Goal: Task Accomplishment & Management: Complete application form

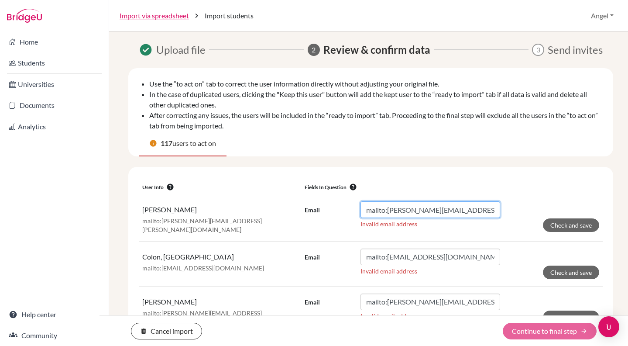
click at [385, 210] on input "mailto:[PERSON_NAME][EMAIL_ADDRESS][PERSON_NAME][DOMAIN_NAME]" at bounding box center [431, 209] width 140 height 17
type input "[PERSON_NAME][EMAIL_ADDRESS][PERSON_NAME][DOMAIN_NAME]"
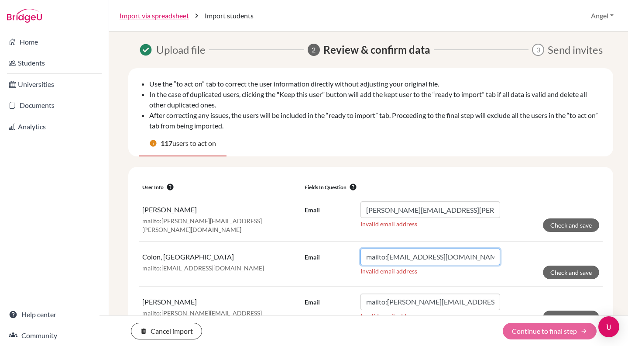
click at [368, 256] on input "mailto:[EMAIL_ADDRESS][DOMAIN_NAME]" at bounding box center [431, 256] width 140 height 17
click at [386, 256] on input "mailto:[EMAIL_ADDRESS][DOMAIN_NAME]" at bounding box center [431, 256] width 140 height 17
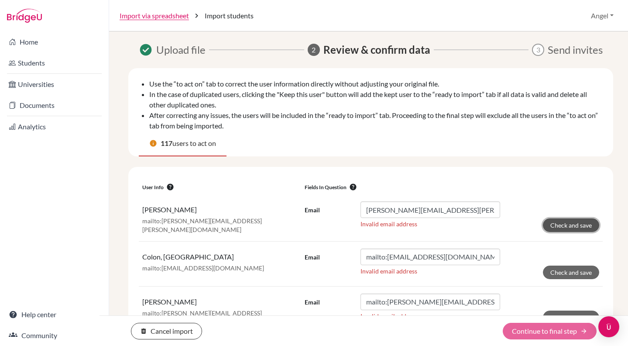
click at [585, 227] on button "Check and save" at bounding box center [571, 225] width 56 height 14
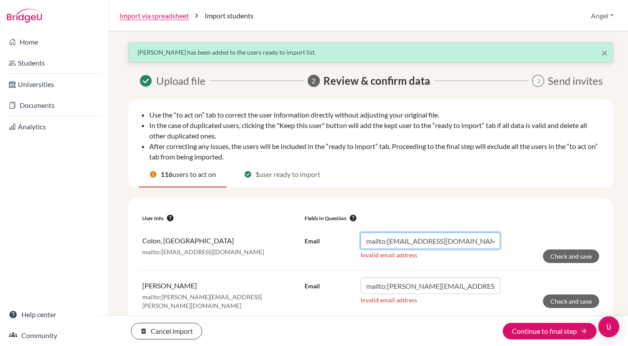
click at [385, 240] on input "mailto:[EMAIL_ADDRESS][DOMAIN_NAME]" at bounding box center [431, 240] width 140 height 17
type input "[EMAIL_ADDRESS][DOMAIN_NAME]"
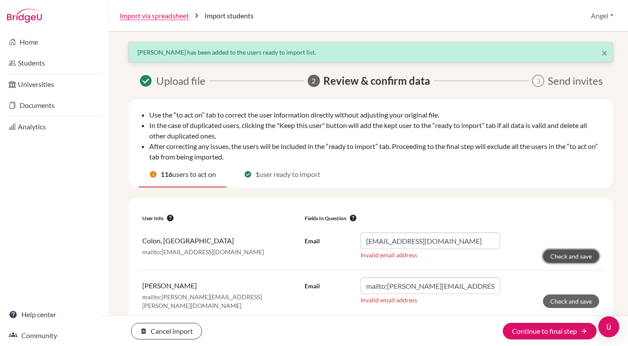
click at [559, 254] on button "Check and save" at bounding box center [571, 256] width 56 height 14
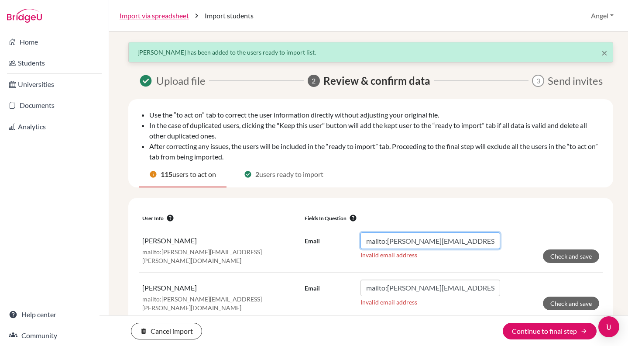
click at [385, 243] on input "mailto:[PERSON_NAME][EMAIL_ADDRESS][PERSON_NAME][DOMAIN_NAME]" at bounding box center [431, 240] width 140 height 17
type input "[PERSON_NAME][EMAIL_ADDRESS][PERSON_NAME][DOMAIN_NAME]"
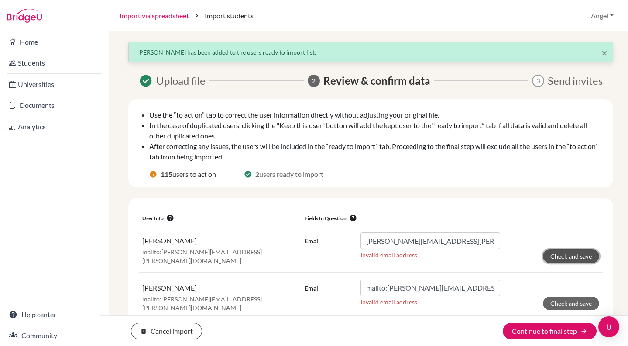
click at [554, 259] on button "Check and save" at bounding box center [571, 256] width 56 height 14
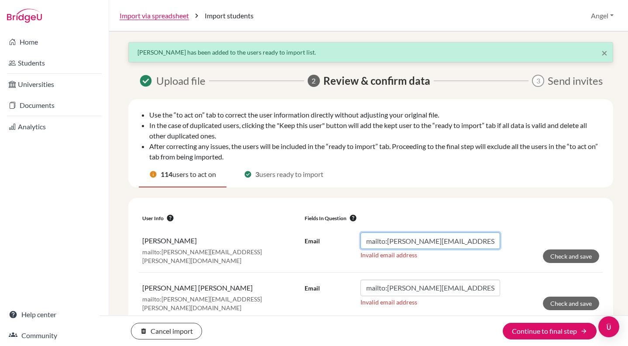
click at [388, 242] on input "mailto:[PERSON_NAME][EMAIL_ADDRESS][PERSON_NAME][DOMAIN_NAME]" at bounding box center [431, 240] width 140 height 17
type input "[PERSON_NAME][EMAIL_ADDRESS][PERSON_NAME][DOMAIN_NAME]"
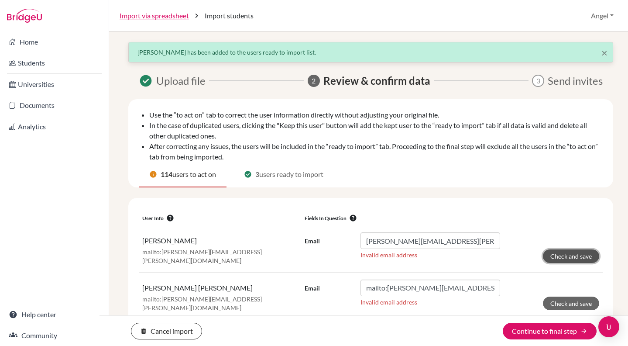
click at [565, 254] on button "Check and save" at bounding box center [571, 256] width 56 height 14
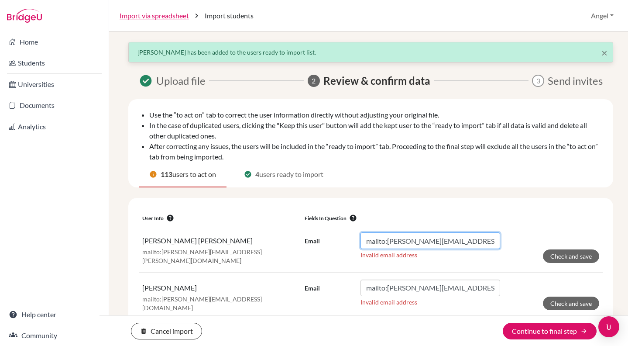
click at [385, 243] on input "mailto:[PERSON_NAME][EMAIL_ADDRESS][PERSON_NAME][DOMAIN_NAME]" at bounding box center [431, 240] width 140 height 17
type input "[PERSON_NAME][EMAIL_ADDRESS][PERSON_NAME][DOMAIN_NAME]"
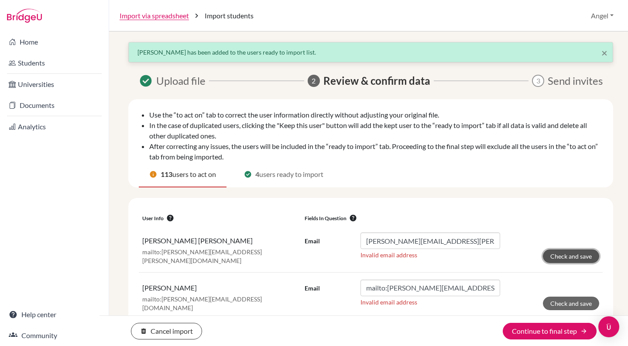
click at [549, 260] on button "Check and save" at bounding box center [571, 256] width 56 height 14
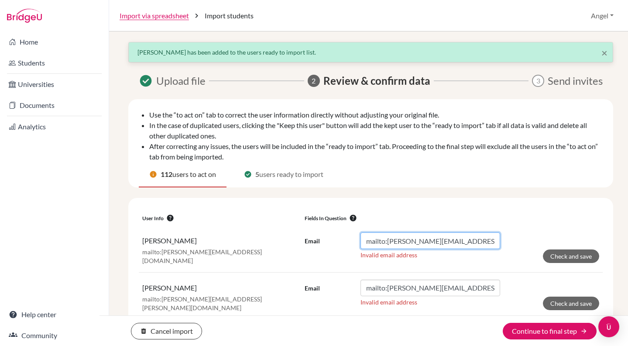
click at [386, 240] on input "mailto:[PERSON_NAME][EMAIL_ADDRESS][DOMAIN_NAME]" at bounding box center [431, 240] width 140 height 17
type input "[EMAIL_ADDRESS][PERSON_NAME][DOMAIN_NAME]"
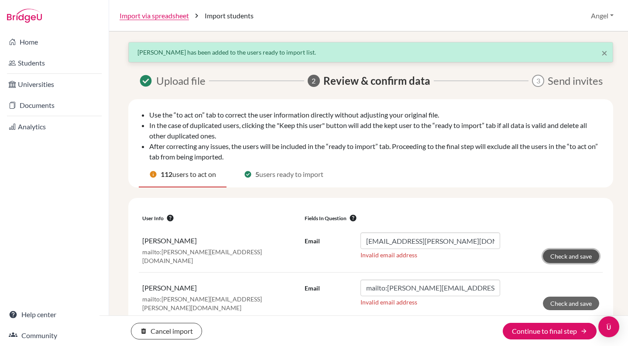
click at [578, 255] on button "Check and save" at bounding box center [571, 256] width 56 height 14
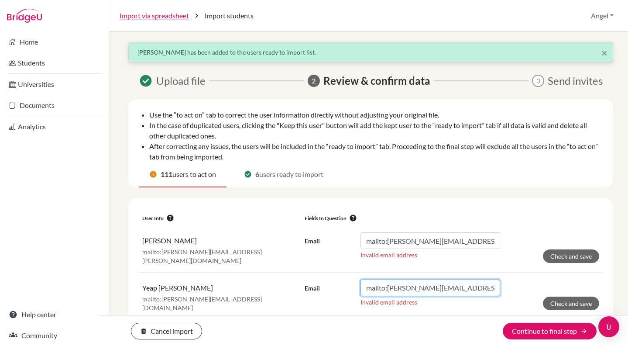
click at [385, 287] on input "mailto:[PERSON_NAME][EMAIL_ADDRESS][DOMAIN_NAME]" at bounding box center [431, 287] width 140 height 17
type input "[PERSON_NAME][EMAIL_ADDRESS][DOMAIN_NAME]"
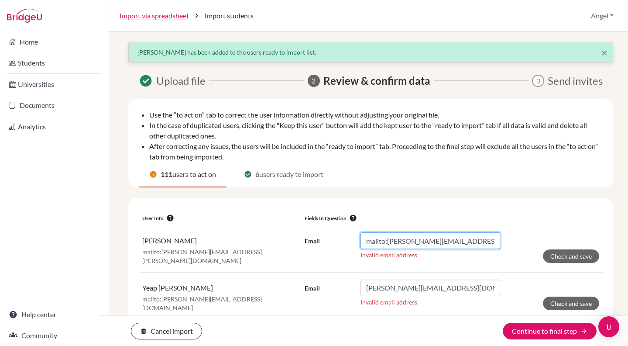
click at [385, 240] on input "mailto:[PERSON_NAME][EMAIL_ADDRESS][PERSON_NAME][DOMAIN_NAME]" at bounding box center [431, 240] width 140 height 17
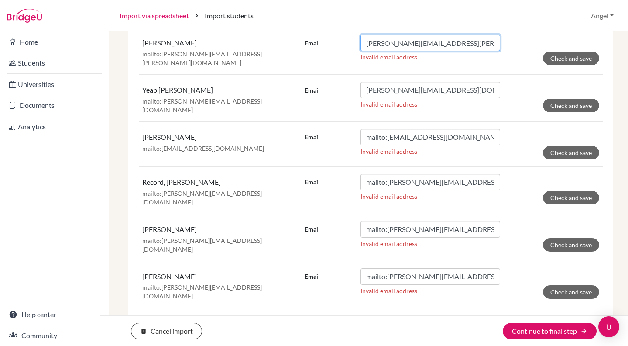
scroll to position [222, 0]
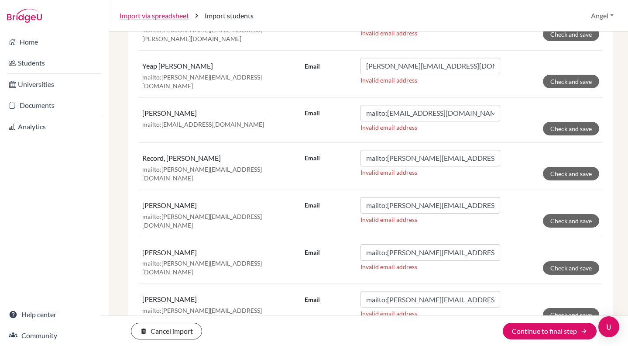
type input "[PERSON_NAME][EMAIL_ADDRESS][PERSON_NAME][DOMAIN_NAME]"
click at [385, 109] on input "mailto:[EMAIL_ADDRESS][DOMAIN_NAME]" at bounding box center [431, 113] width 140 height 17
type input "[EMAIL_ADDRESS][DOMAIN_NAME]"
click at [385, 155] on input "mailto:[PERSON_NAME][EMAIL_ADDRESS][DOMAIN_NAME]" at bounding box center [431, 158] width 140 height 17
type input "[PERSON_NAME][EMAIL_ADDRESS][DOMAIN_NAME]"
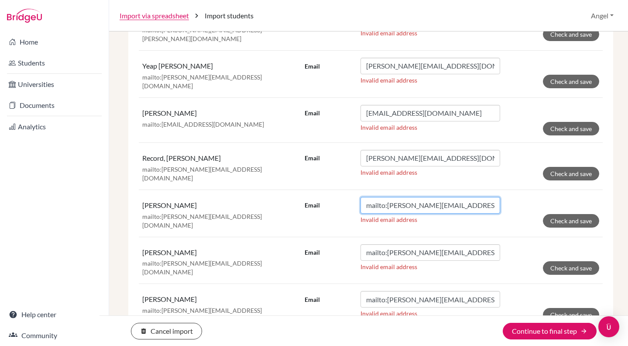
click at [383, 199] on input "mailto:[PERSON_NAME][EMAIL_ADDRESS][DOMAIN_NAME]" at bounding box center [431, 205] width 140 height 17
type input "[EMAIL_ADDRESS][PERSON_NAME][DOMAIN_NAME]"
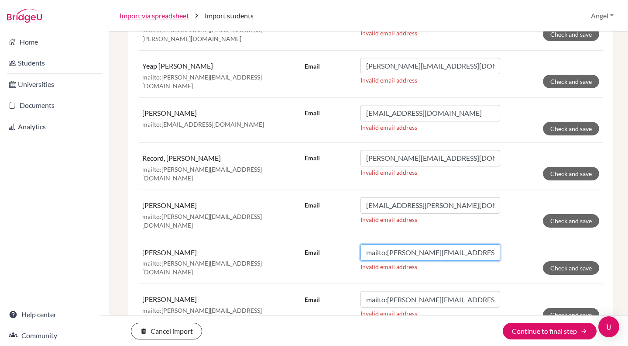
click at [385, 245] on input "mailto:[PERSON_NAME][EMAIL_ADDRESS][DOMAIN_NAME]" at bounding box center [431, 252] width 140 height 17
type input "[PERSON_NAME][EMAIL_ADDRESS][DOMAIN_NAME]"
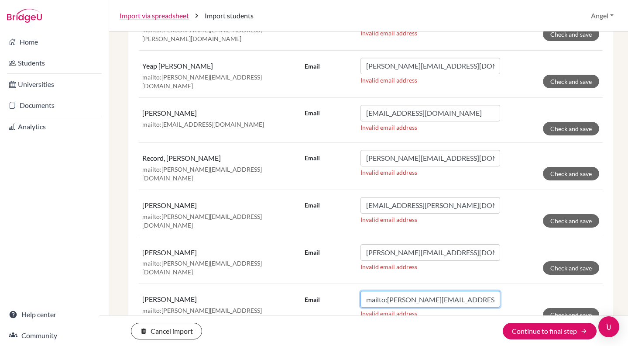
click at [385, 291] on input "mailto:[PERSON_NAME][EMAIL_ADDRESS][DOMAIN_NAME]" at bounding box center [431, 299] width 140 height 17
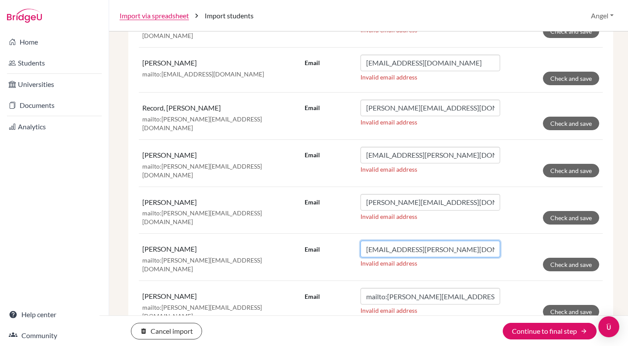
scroll to position [355, 0]
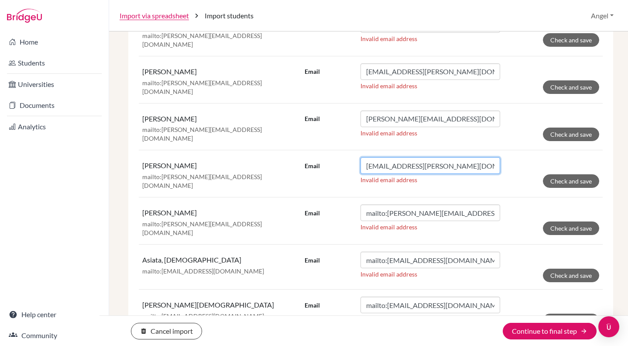
type input "[EMAIL_ADDRESS][PERSON_NAME][DOMAIN_NAME]"
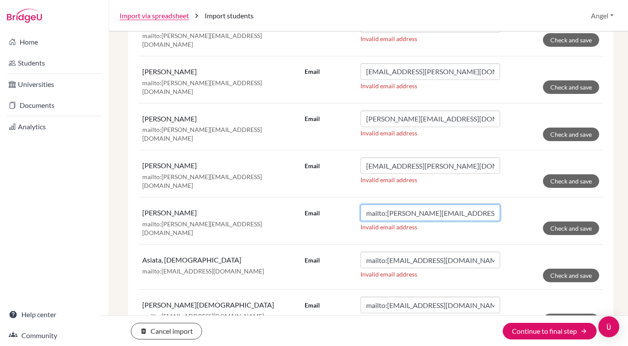
click at [386, 204] on input "mailto:[PERSON_NAME][EMAIL_ADDRESS][DOMAIN_NAME]" at bounding box center [431, 212] width 140 height 17
type input "[EMAIL_ADDRESS][PERSON_NAME][DOMAIN_NAME]"
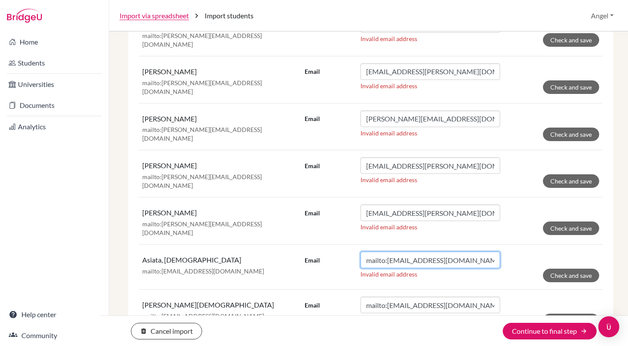
click at [385, 251] on input "mailto:[EMAIL_ADDRESS][DOMAIN_NAME]" at bounding box center [431, 259] width 140 height 17
type input "[EMAIL_ADDRESS][DOMAIN_NAME]"
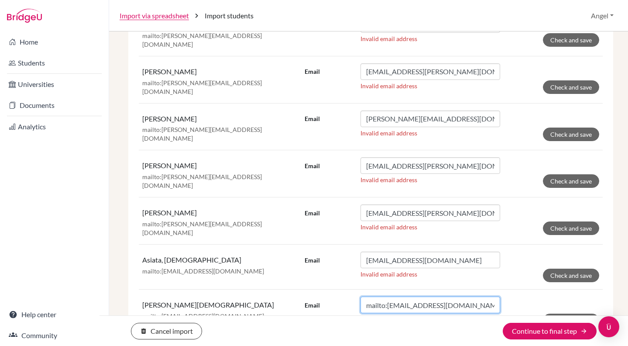
click at [384, 296] on input "mailto:[EMAIL_ADDRESS][DOMAIN_NAME]" at bounding box center [431, 304] width 140 height 17
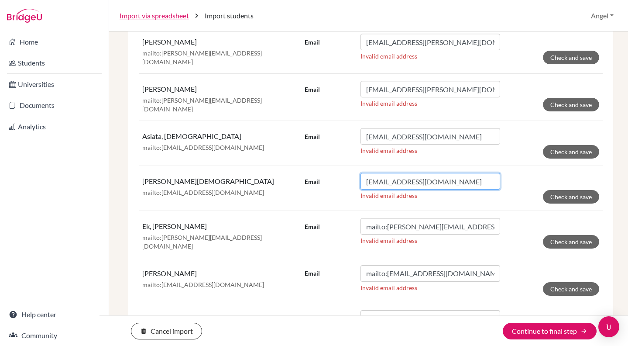
scroll to position [491, 0]
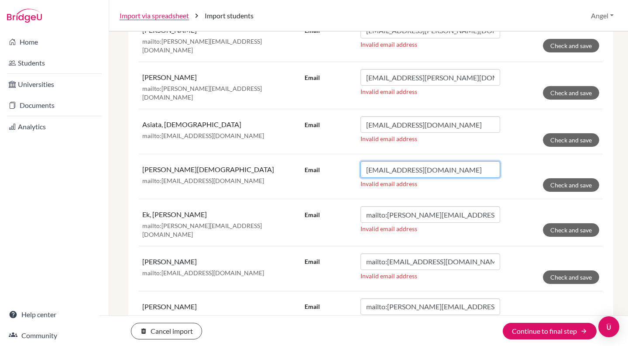
type input "[EMAIL_ADDRESS][DOMAIN_NAME]"
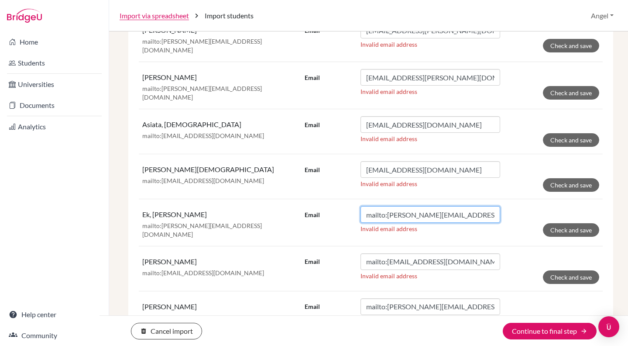
click at [385, 206] on input "mailto:[PERSON_NAME][EMAIL_ADDRESS][DOMAIN_NAME]" at bounding box center [431, 214] width 140 height 17
type input "[PERSON_NAME][EMAIL_ADDRESS][DOMAIN_NAME]"
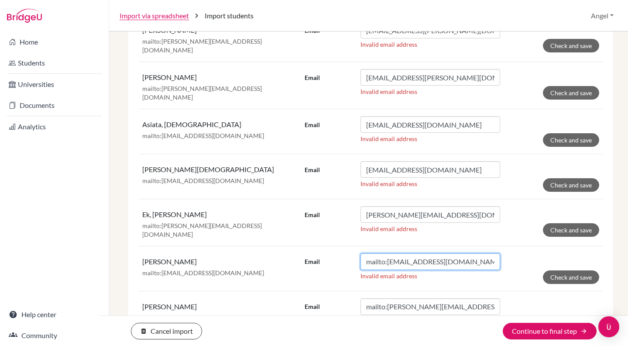
click at [385, 253] on input "mailto:[EMAIL_ADDRESS][DOMAIN_NAME]" at bounding box center [431, 261] width 140 height 17
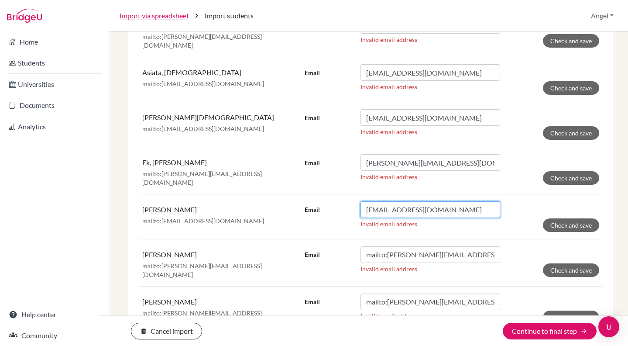
scroll to position [543, 0]
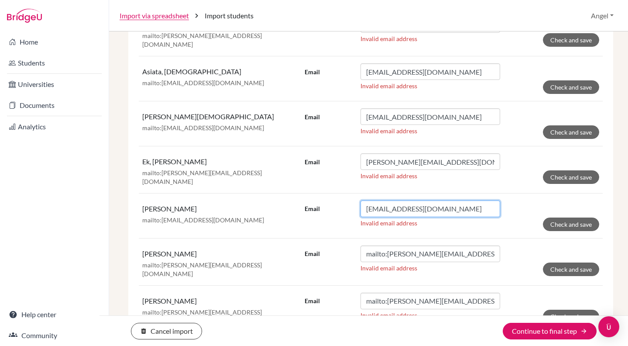
type input "[EMAIL_ADDRESS][DOMAIN_NAME]"
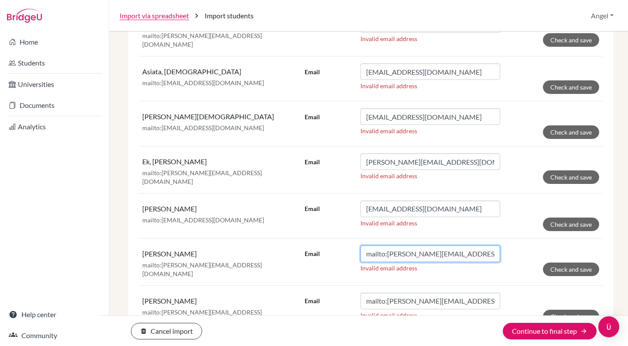
click at [385, 245] on input "mailto:[PERSON_NAME][EMAIL_ADDRESS][DOMAIN_NAME]" at bounding box center [431, 253] width 140 height 17
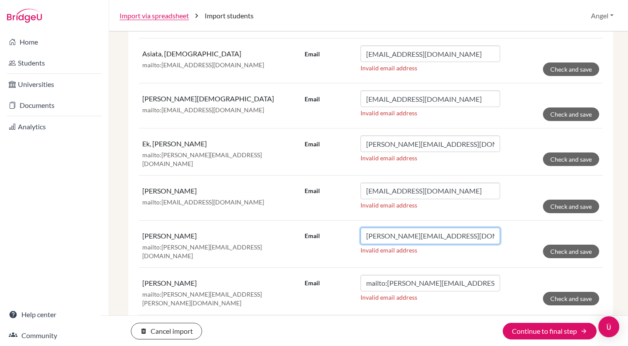
scroll to position [564, 0]
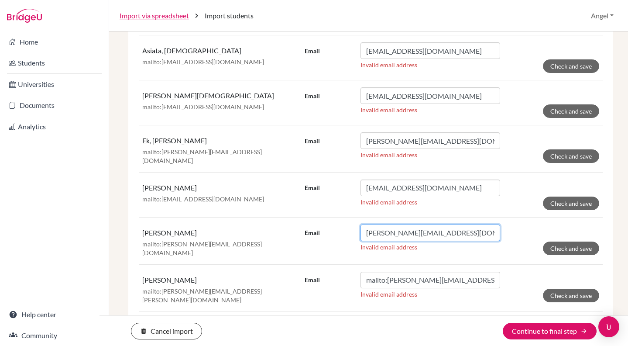
type input "[PERSON_NAME][EMAIL_ADDRESS][DOMAIN_NAME]"
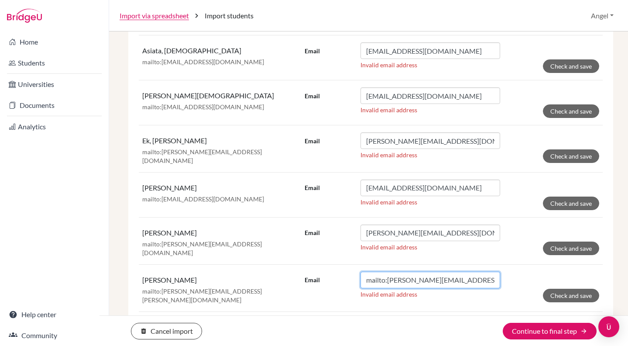
click at [384, 271] on input "mailto:[PERSON_NAME][EMAIL_ADDRESS][PERSON_NAME][DOMAIN_NAME]" at bounding box center [431, 279] width 140 height 17
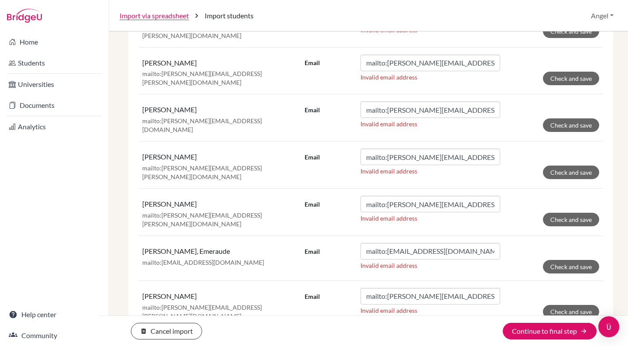
scroll to position [762, 0]
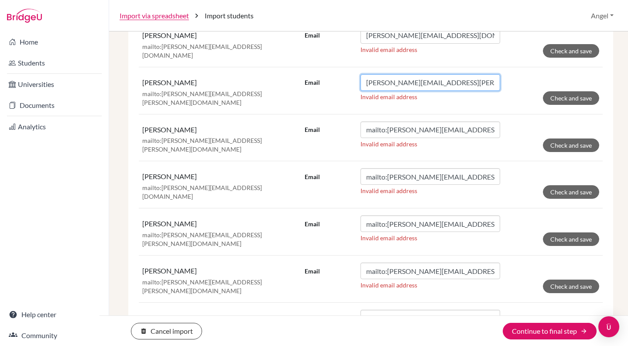
type input "[PERSON_NAME][EMAIL_ADDRESS][PERSON_NAME][DOMAIN_NAME]"
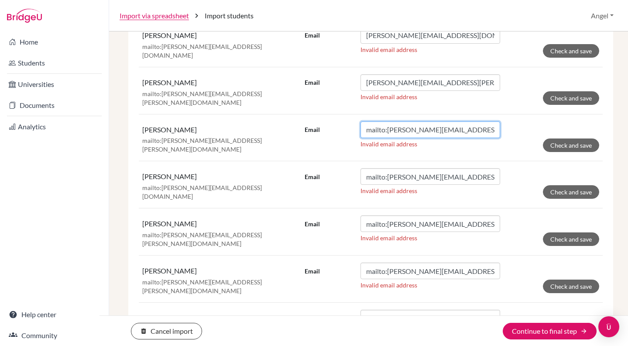
click at [385, 121] on input "mailto:[PERSON_NAME][EMAIL_ADDRESS][PERSON_NAME][DOMAIN_NAME]" at bounding box center [431, 129] width 140 height 17
type input "[PERSON_NAME][EMAIL_ADDRESS][PERSON_NAME][DOMAIN_NAME]"
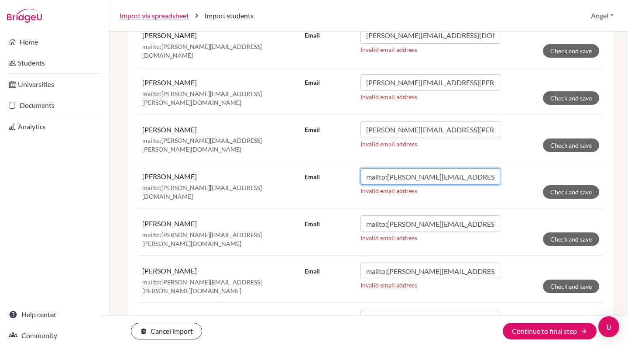
click at [385, 168] on input "mailto:[PERSON_NAME][EMAIL_ADDRESS][DOMAIN_NAME]" at bounding box center [431, 176] width 140 height 17
type input "[PERSON_NAME][EMAIL_ADDRESS][DOMAIN_NAME]"
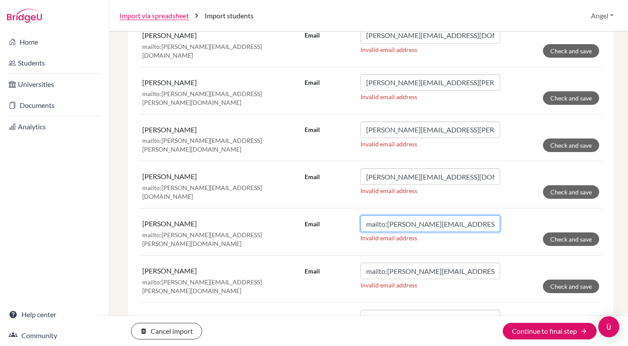
click at [385, 215] on input "mailto:[PERSON_NAME][EMAIL_ADDRESS][PERSON_NAME][DOMAIN_NAME]" at bounding box center [431, 223] width 140 height 17
type input "[PERSON_NAME][EMAIL_ADDRESS][PERSON_NAME][DOMAIN_NAME]"
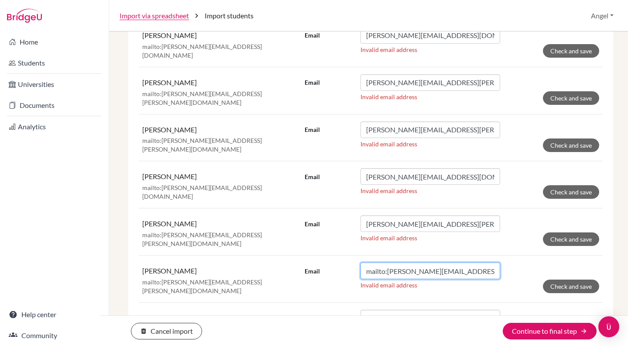
click at [384, 262] on input "mailto:[PERSON_NAME][EMAIL_ADDRESS][PERSON_NAME][DOMAIN_NAME]" at bounding box center [431, 270] width 140 height 17
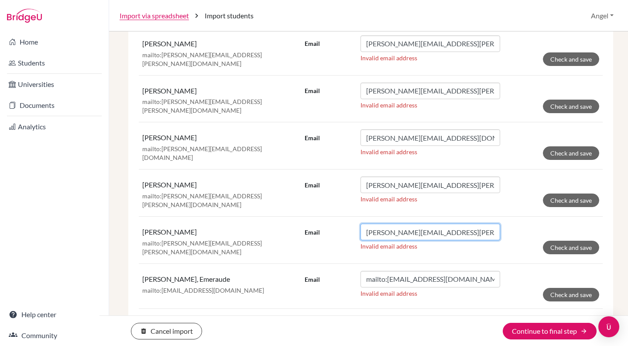
scroll to position [802, 0]
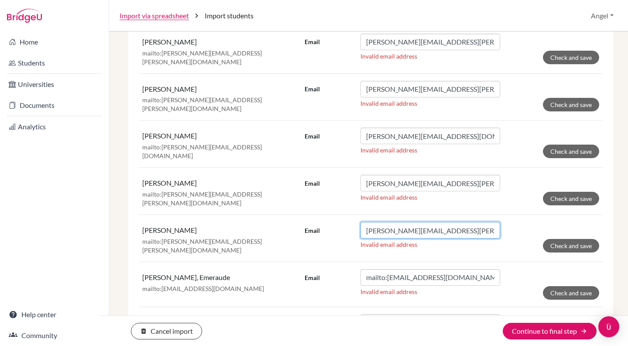
type input "[PERSON_NAME][EMAIL_ADDRESS][PERSON_NAME][DOMAIN_NAME]"
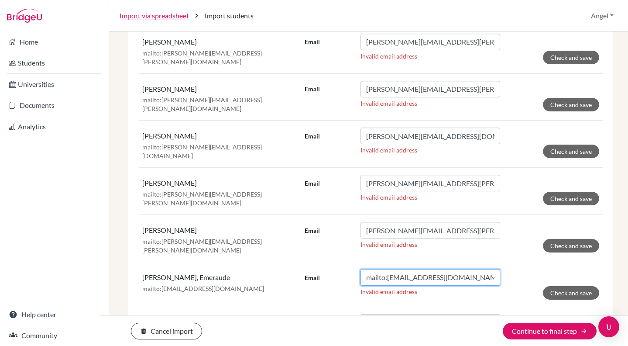
click at [384, 269] on input "mailto:[EMAIL_ADDRESS][DOMAIN_NAME]" at bounding box center [431, 277] width 140 height 17
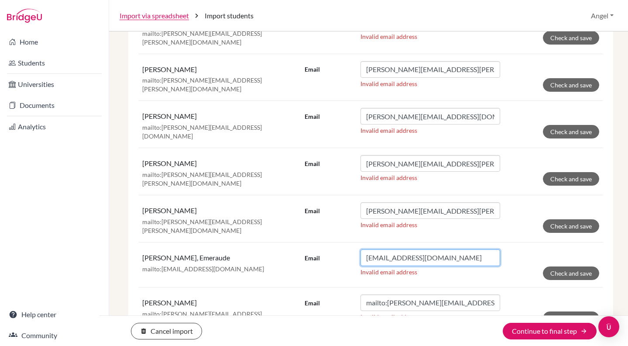
scroll to position [822, 0]
type input "[EMAIL_ADDRESS][DOMAIN_NAME]"
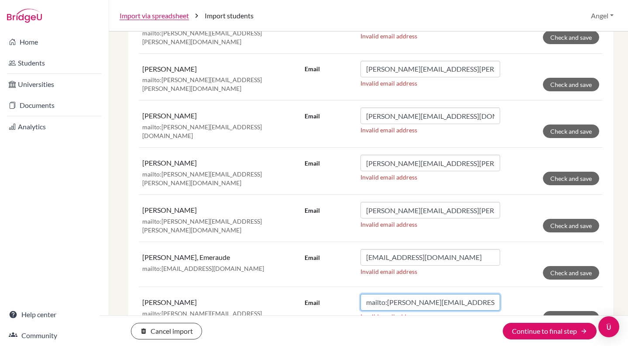
click at [385, 294] on input "mailto:[PERSON_NAME][EMAIL_ADDRESS][PERSON_NAME][DOMAIN_NAME]" at bounding box center [431, 302] width 140 height 17
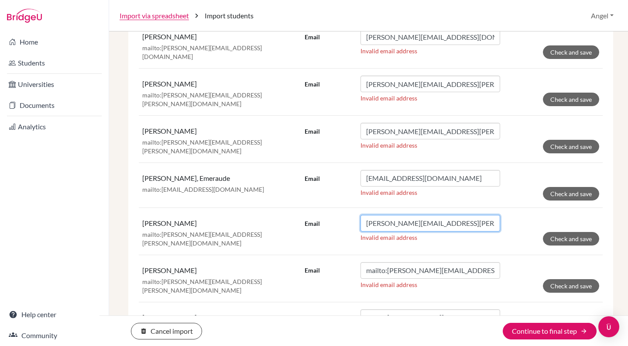
scroll to position [904, 0]
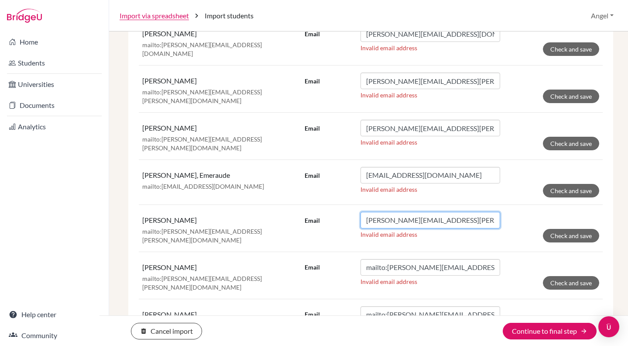
type input "[PERSON_NAME][EMAIL_ADDRESS][PERSON_NAME][DOMAIN_NAME]"
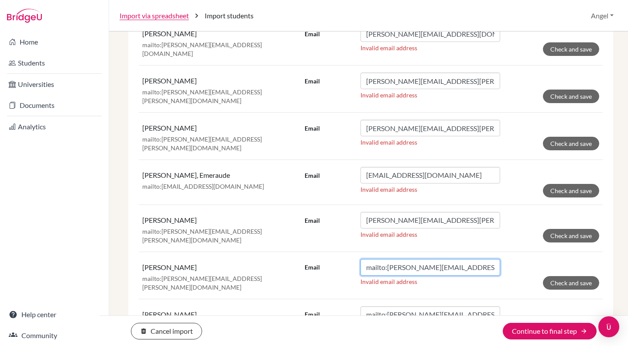
click at [385, 259] on input "mailto:[PERSON_NAME][EMAIL_ADDRESS][PERSON_NAME][DOMAIN_NAME]" at bounding box center [431, 267] width 140 height 17
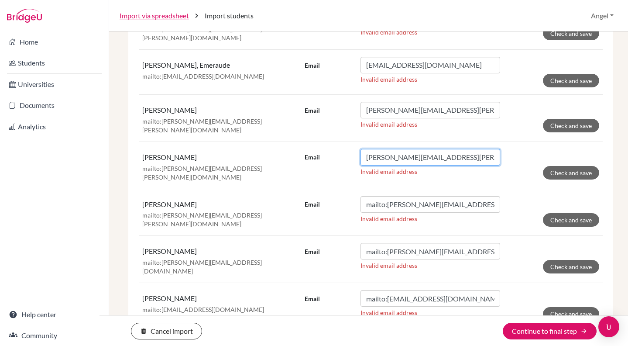
scroll to position [1016, 0]
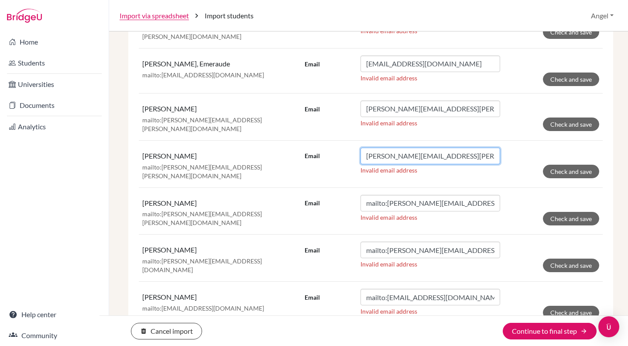
type input "[PERSON_NAME][EMAIL_ADDRESS][PERSON_NAME][DOMAIN_NAME]"
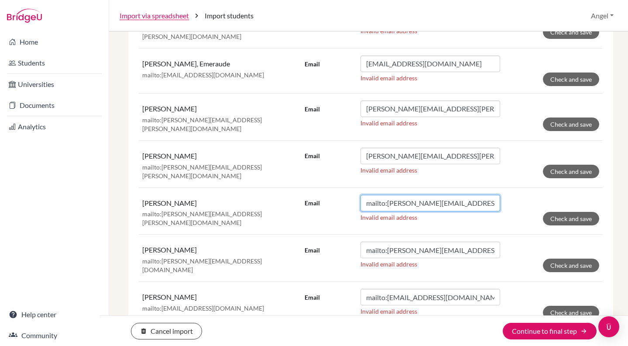
click at [385, 195] on input "mailto:[PERSON_NAME][EMAIL_ADDRESS][PERSON_NAME][DOMAIN_NAME]" at bounding box center [431, 203] width 140 height 17
type input "[PERSON_NAME][EMAIL_ADDRESS][PERSON_NAME][DOMAIN_NAME]"
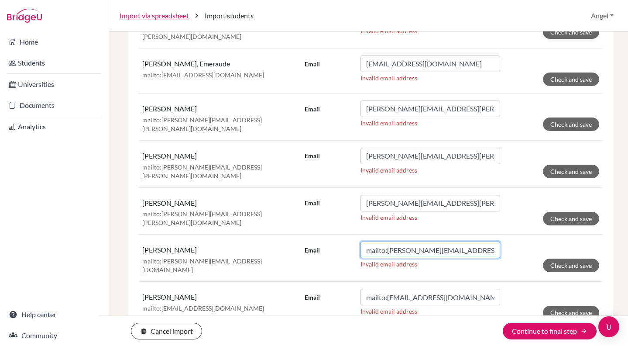
click at [384, 241] on input "mailto:[PERSON_NAME][EMAIL_ADDRESS][DOMAIN_NAME]" at bounding box center [431, 249] width 140 height 17
type input ":[PERSON_NAME][EMAIL_ADDRESS][DOMAIN_NAME]"
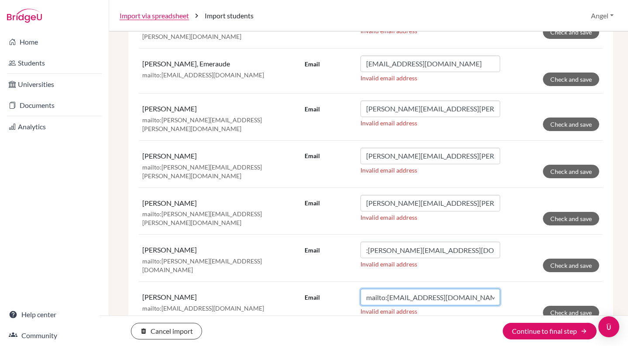
click at [383, 288] on input "mailto:[EMAIL_ADDRESS][DOMAIN_NAME]" at bounding box center [431, 296] width 140 height 17
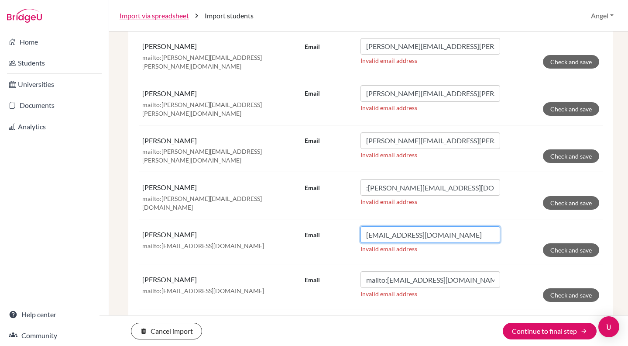
scroll to position [1090, 0]
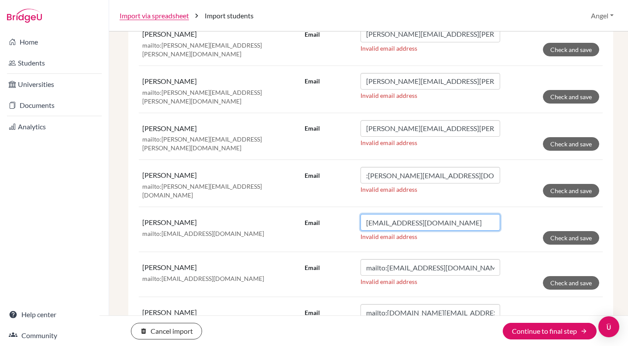
type input "[EMAIL_ADDRESS][DOMAIN_NAME]"
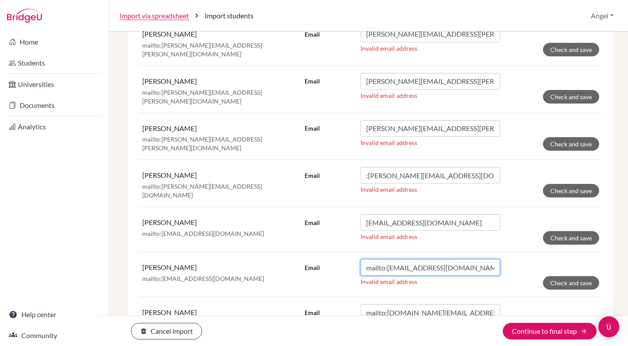
click at [385, 259] on input "mailto:[EMAIL_ADDRESS][DOMAIN_NAME]" at bounding box center [431, 267] width 140 height 17
type input "[EMAIL_ADDRESS][DOMAIN_NAME]"
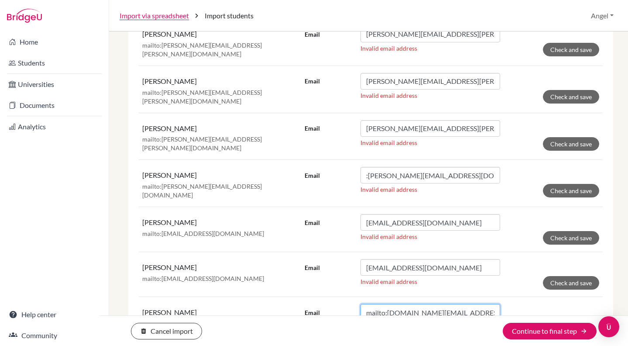
click at [385, 304] on input "mailto:[DOMAIN_NAME][EMAIL_ADDRESS][PERSON_NAME][DOMAIN_NAME]" at bounding box center [431, 312] width 140 height 17
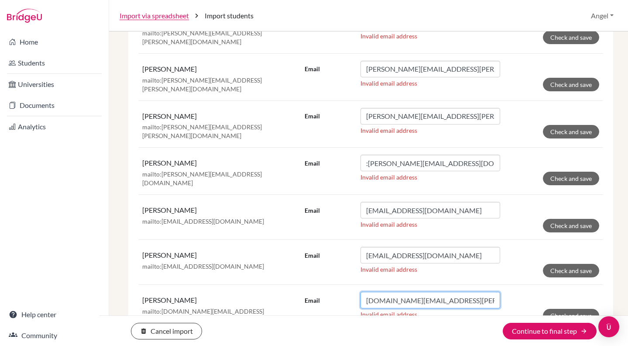
scroll to position [1126, 0]
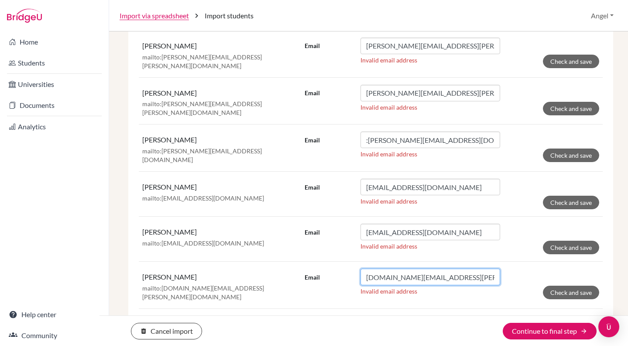
type input "[DOMAIN_NAME][EMAIL_ADDRESS][PERSON_NAME][DOMAIN_NAME]"
click at [385, 316] on input "mailto:[EMAIL_ADDRESS][DOMAIN_NAME]" at bounding box center [431, 324] width 140 height 17
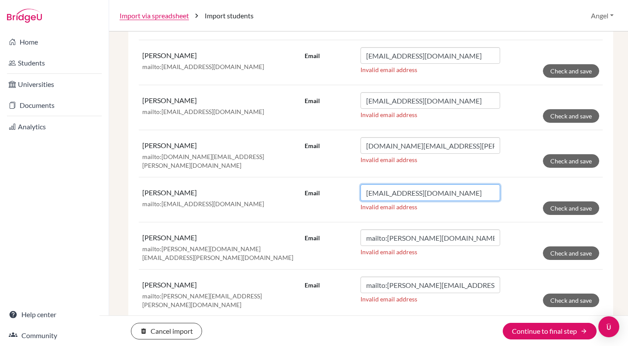
scroll to position [1309, 0]
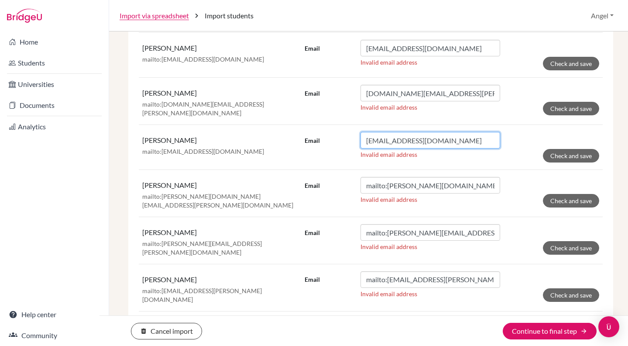
type input "[EMAIL_ADDRESS][DOMAIN_NAME]"
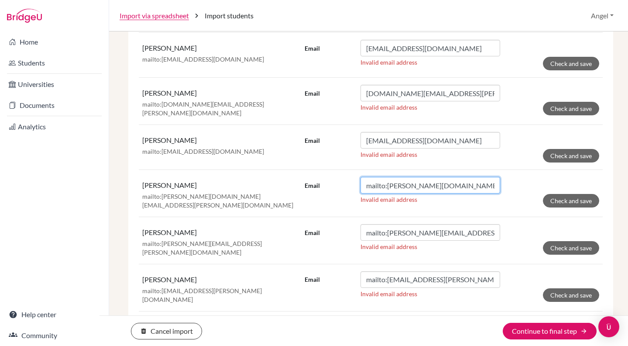
click at [385, 177] on input "mailto:[PERSON_NAME][DOMAIN_NAME][EMAIL_ADDRESS][PERSON_NAME][DOMAIN_NAME]" at bounding box center [431, 185] width 140 height 17
type input "[PERSON_NAME][DOMAIN_NAME][EMAIL_ADDRESS][PERSON_NAME][DOMAIN_NAME]"
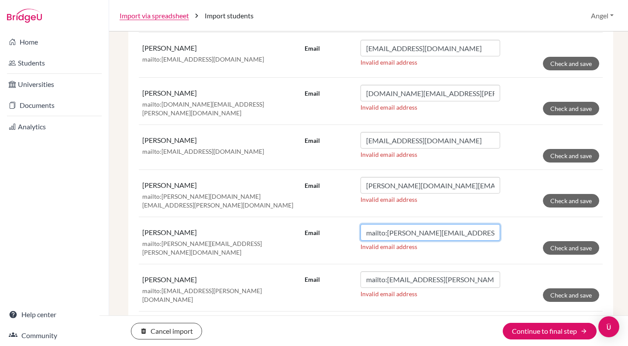
click at [385, 224] on input "mailto:[PERSON_NAME][EMAIL_ADDRESS][PERSON_NAME][DOMAIN_NAME]" at bounding box center [431, 232] width 140 height 17
type input "[PERSON_NAME][EMAIL_ADDRESS][PERSON_NAME][DOMAIN_NAME]"
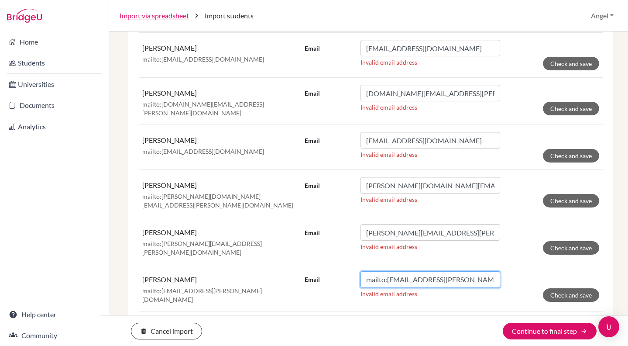
click at [385, 271] on input "mailto:[EMAIL_ADDRESS][PERSON_NAME][DOMAIN_NAME]" at bounding box center [431, 279] width 140 height 17
type input "[EMAIL_ADDRESS][PERSON_NAME][DOMAIN_NAME]"
click at [386, 318] on input "mailto:[PERSON_NAME][EMAIL_ADDRESS][DOMAIN_NAME]" at bounding box center [431, 326] width 140 height 17
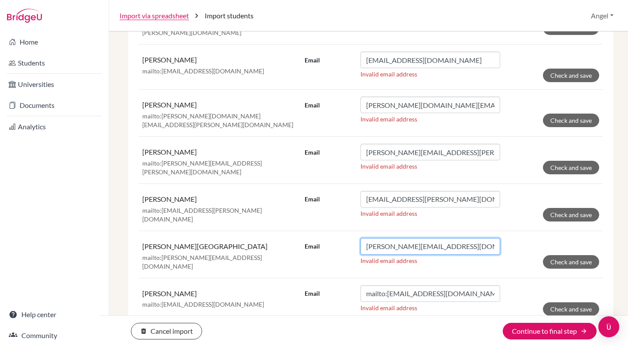
scroll to position [1392, 0]
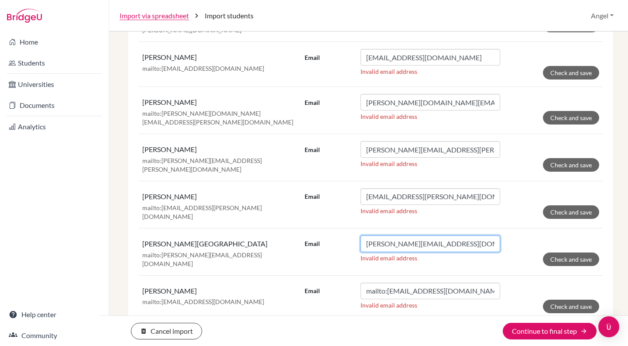
type input "[PERSON_NAME][EMAIL_ADDRESS][DOMAIN_NAME]"
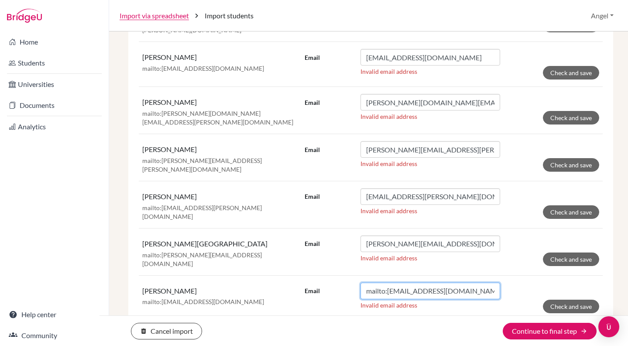
click at [385, 282] on input "mailto:[EMAIL_ADDRESS][DOMAIN_NAME]" at bounding box center [431, 290] width 140 height 17
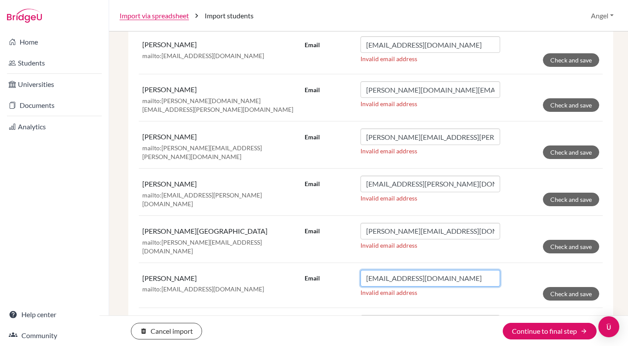
scroll to position [1432, 0]
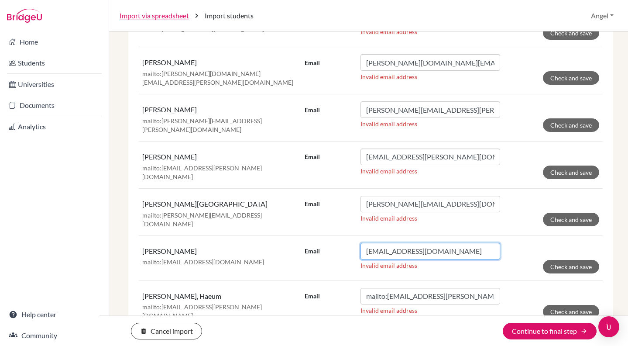
type input "[EMAIL_ADDRESS][DOMAIN_NAME]"
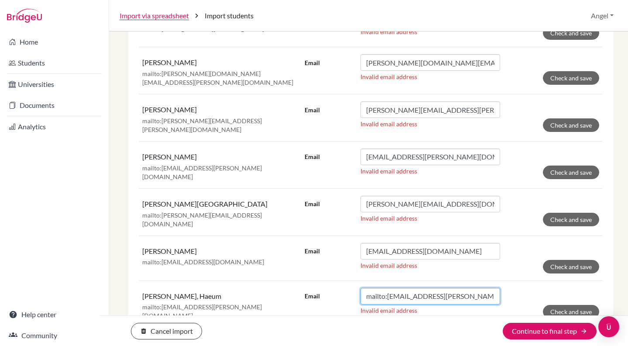
click at [384, 288] on input "mailto:[EMAIL_ADDRESS][PERSON_NAME][DOMAIN_NAME]" at bounding box center [431, 296] width 140 height 17
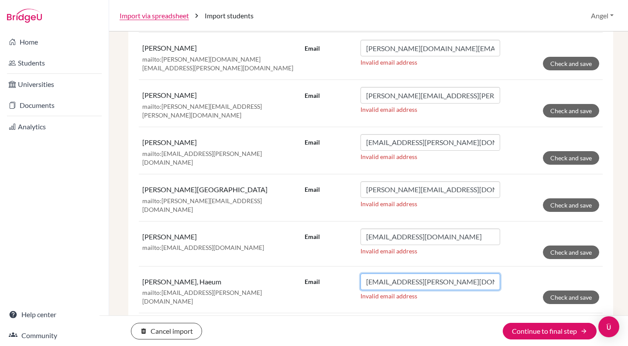
scroll to position [1448, 0]
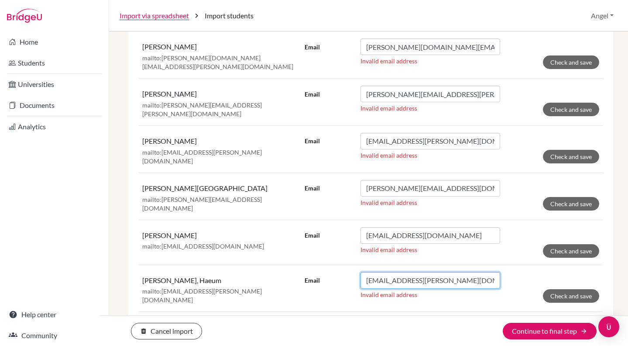
type input "[EMAIL_ADDRESS][PERSON_NAME][DOMAIN_NAME]"
click at [384, 319] on input "mailto:[PERSON_NAME][EMAIL_ADDRESS][DOMAIN_NAME]" at bounding box center [431, 327] width 140 height 17
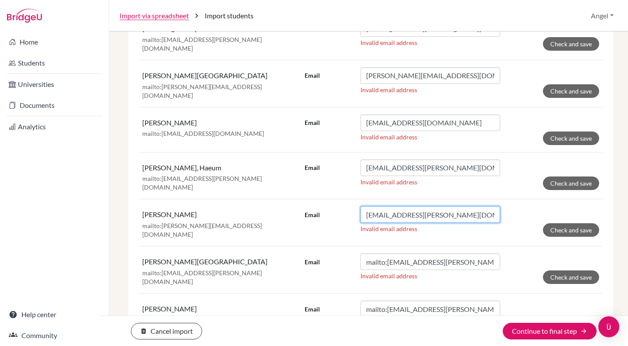
scroll to position [1562, 0]
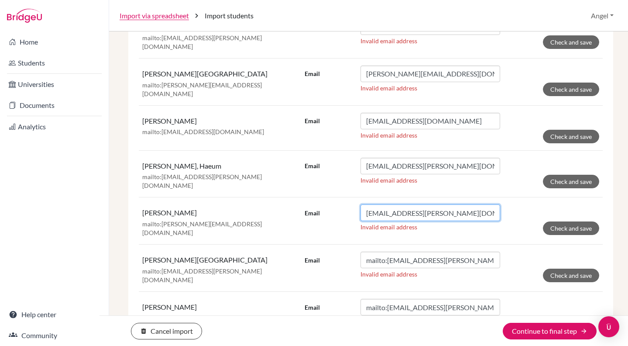
type input "[EMAIL_ADDRESS][PERSON_NAME][DOMAIN_NAME]"
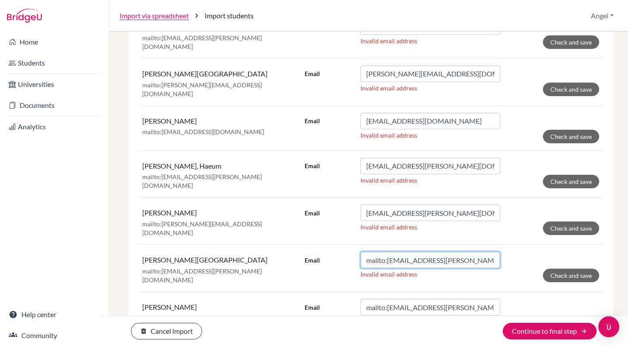
click at [385, 251] on input "mailto:[EMAIL_ADDRESS][PERSON_NAME][DOMAIN_NAME]" at bounding box center [431, 259] width 140 height 17
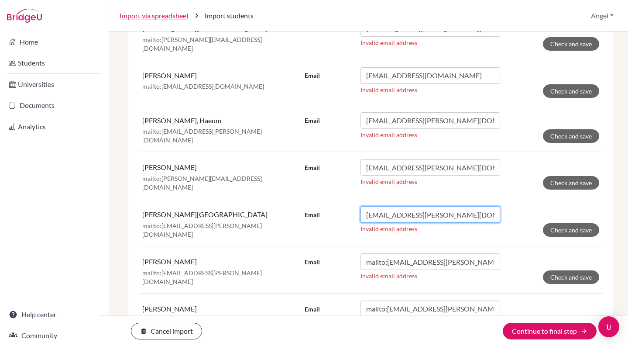
scroll to position [1608, 0]
type input "[EMAIL_ADDRESS][PERSON_NAME][DOMAIN_NAME]"
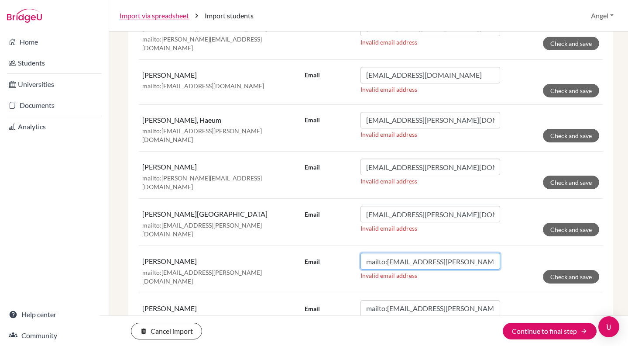
click at [385, 253] on input "mailto:[EMAIL_ADDRESS][PERSON_NAME][DOMAIN_NAME]" at bounding box center [431, 261] width 140 height 17
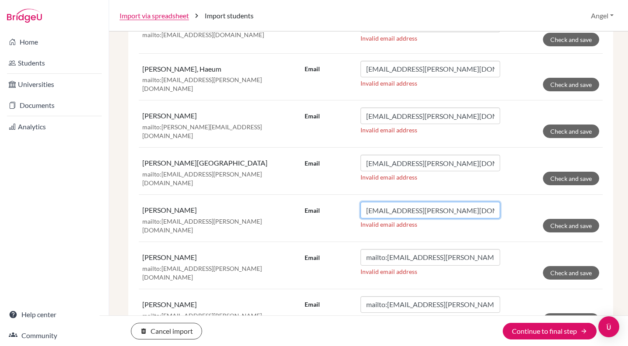
scroll to position [1672, 0]
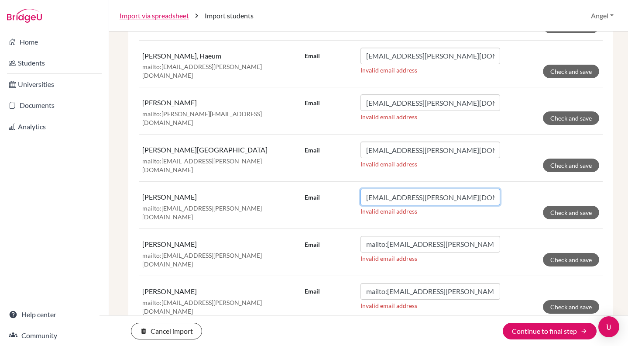
type input "[EMAIL_ADDRESS][PERSON_NAME][DOMAIN_NAME]"
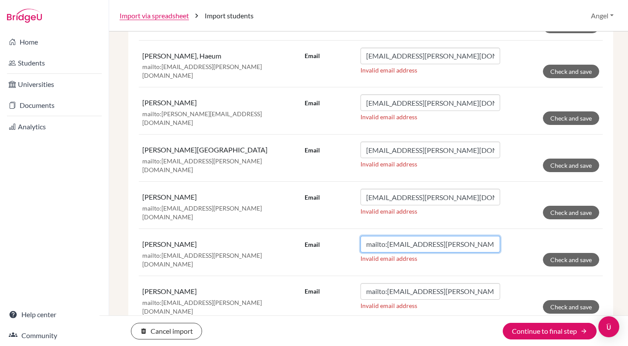
click at [385, 236] on input "mailto:[EMAIL_ADDRESS][PERSON_NAME][DOMAIN_NAME]" at bounding box center [431, 244] width 140 height 17
type input "[EMAIL_ADDRESS][PERSON_NAME][DOMAIN_NAME]"
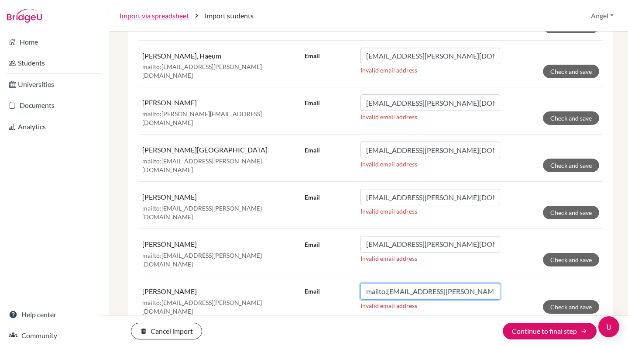
click at [384, 283] on input "mailto:[EMAIL_ADDRESS][PERSON_NAME][DOMAIN_NAME]" at bounding box center [431, 291] width 140 height 17
type input "[EMAIL_ADDRESS][PERSON_NAME][DOMAIN_NAME]"
click at [385, 330] on input "mailto:[PERSON_NAME][EMAIL_ADDRESS][DOMAIN_NAME]" at bounding box center [431, 338] width 140 height 17
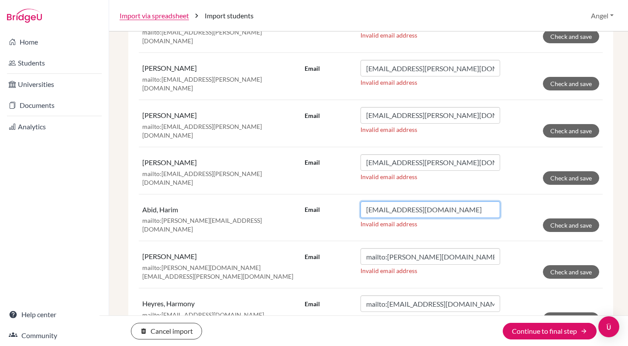
scroll to position [1823, 0]
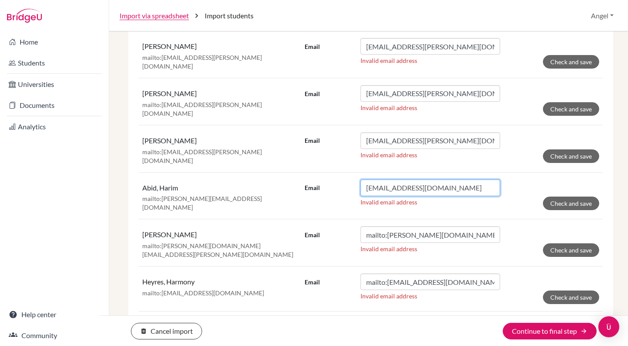
type input "[EMAIL_ADDRESS][DOMAIN_NAME]"
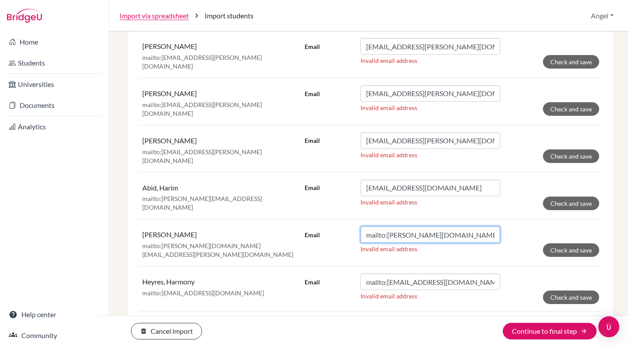
click at [386, 226] on input "mailto:[PERSON_NAME][DOMAIN_NAME][EMAIL_ADDRESS][PERSON_NAME][DOMAIN_NAME]" at bounding box center [431, 234] width 140 height 17
type input "[DOMAIN_NAME][EMAIL_ADDRESS][PERSON_NAME][DOMAIN_NAME]"
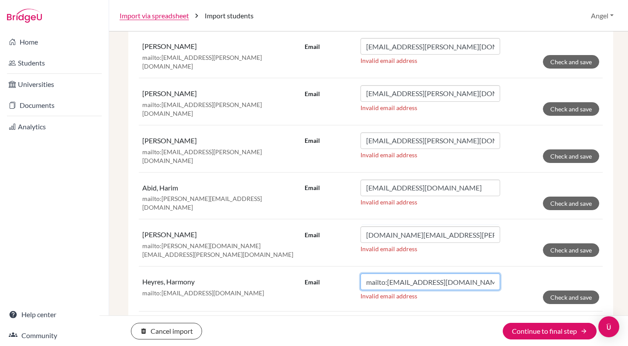
drag, startPoint x: 386, startPoint y: 217, endPoint x: 325, endPoint y: 211, distance: 61.4
click at [325, 273] on div "Email mailto:[EMAIL_ADDRESS][DOMAIN_NAME]" at bounding box center [403, 281] width 196 height 17
type input "[EMAIL_ADDRESS][DOMAIN_NAME]"
drag, startPoint x: 385, startPoint y: 263, endPoint x: 313, endPoint y: 255, distance: 72.0
click at [313, 318] on div "Email mailto:[PERSON_NAME][EMAIL_ADDRESS][PERSON_NAME][DOMAIN_NAME]" at bounding box center [403, 326] width 196 height 17
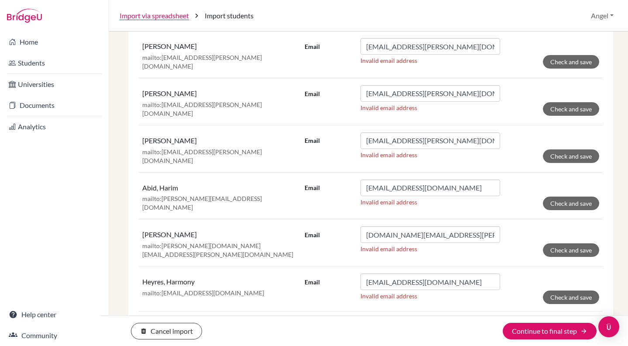
type input "[PERSON_NAME][EMAIL_ADDRESS][PERSON_NAME][DOMAIN_NAME]"
drag, startPoint x: 385, startPoint y: 306, endPoint x: 350, endPoint y: 304, distance: 35.0
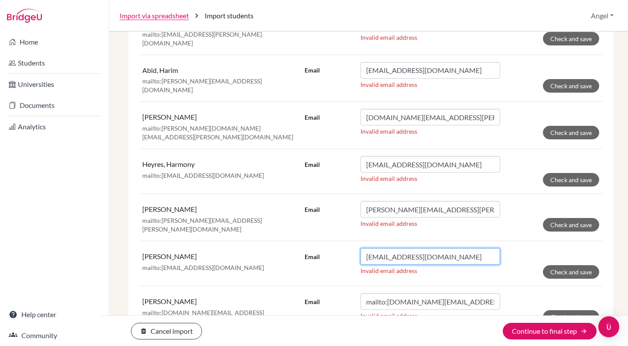
scroll to position [1943, 0]
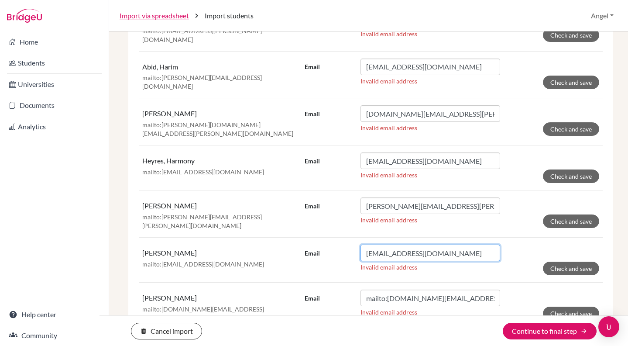
type input "[EMAIL_ADDRESS][DOMAIN_NAME]"
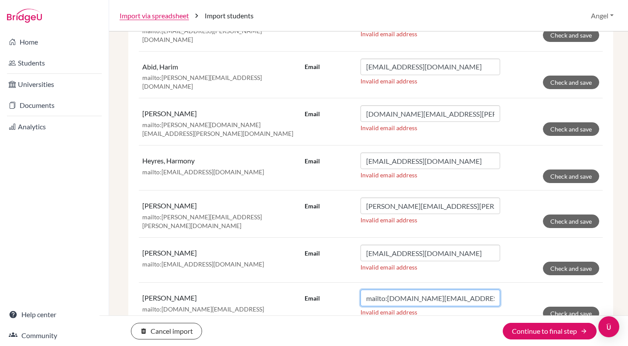
drag, startPoint x: 385, startPoint y: 231, endPoint x: 330, endPoint y: 229, distance: 54.2
click at [330, 289] on div "Email mailto:[DOMAIN_NAME][EMAIL_ADDRESS][PERSON_NAME][DOMAIN_NAME]" at bounding box center [403, 297] width 196 height 17
type input "[DOMAIN_NAME][EMAIL_ADDRESS][PERSON_NAME][DOMAIN_NAME]"
drag, startPoint x: 385, startPoint y: 277, endPoint x: 325, endPoint y: 271, distance: 60.1
click at [325, 336] on div "Email mailto:[EMAIL_ADDRESS][DOMAIN_NAME]" at bounding box center [403, 344] width 196 height 17
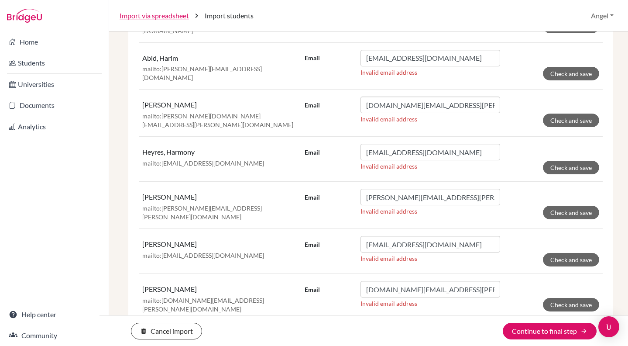
scroll to position [1995, 0]
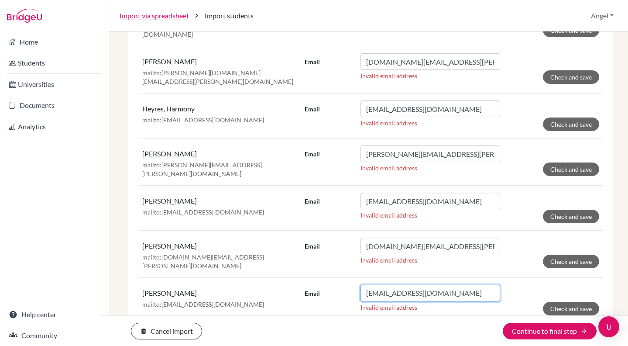
type input "[EMAIL_ADDRESS][DOMAIN_NAME]"
drag, startPoint x: 385, startPoint y: 270, endPoint x: 328, endPoint y: 268, distance: 56.8
click at [328, 330] on div "Email mailto:[EMAIL_ADDRESS][DOMAIN_NAME]" at bounding box center [403, 338] width 196 height 17
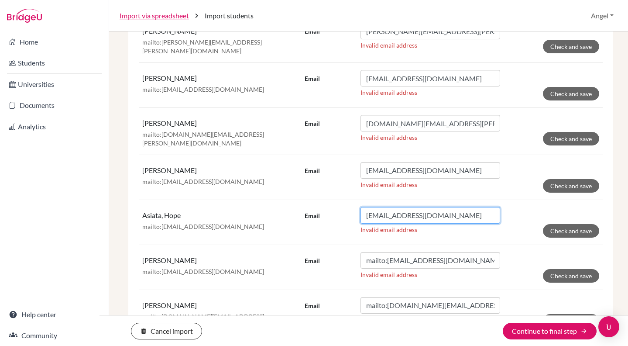
scroll to position [2122, 0]
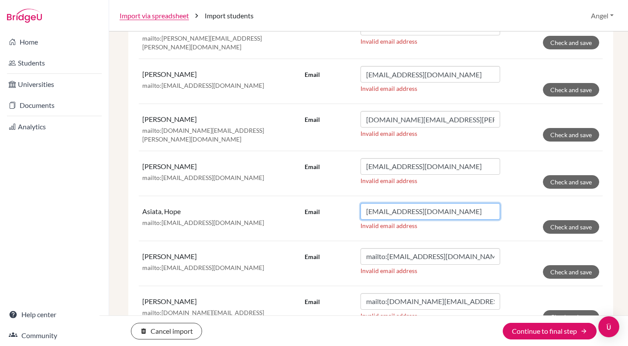
type input "[EMAIL_ADDRESS][DOMAIN_NAME]"
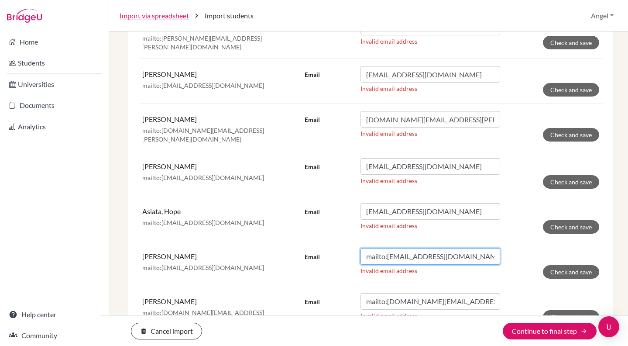
drag, startPoint x: 385, startPoint y: 187, endPoint x: 288, endPoint y: 191, distance: 97.0
click at [288, 240] on tr "[PERSON_NAME]:[EMAIL_ADDRESS][DOMAIN_NAME] Email mailto:[EMAIL_ADDRESS][DOMAIN_…" at bounding box center [371, 262] width 464 height 45
click at [378, 248] on input "mailto:[EMAIL_ADDRESS][DOMAIN_NAME]" at bounding box center [431, 256] width 140 height 17
drag, startPoint x: 385, startPoint y: 188, endPoint x: 275, endPoint y: 184, distance: 109.6
click at [275, 240] on tr "[PERSON_NAME]:[EMAIL_ADDRESS][DOMAIN_NAME] Email mailto:[EMAIL_ADDRESS][DOMAIN_…" at bounding box center [371, 262] width 464 height 45
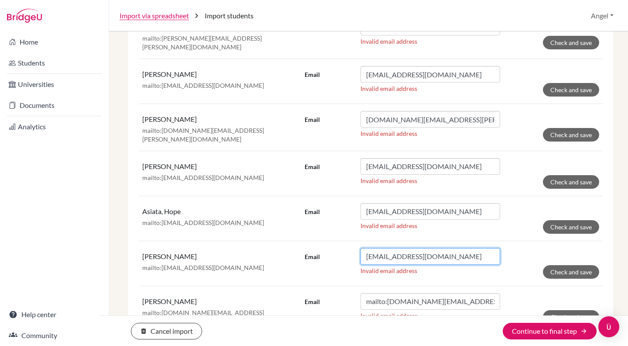
type input "[EMAIL_ADDRESS][DOMAIN_NAME]"
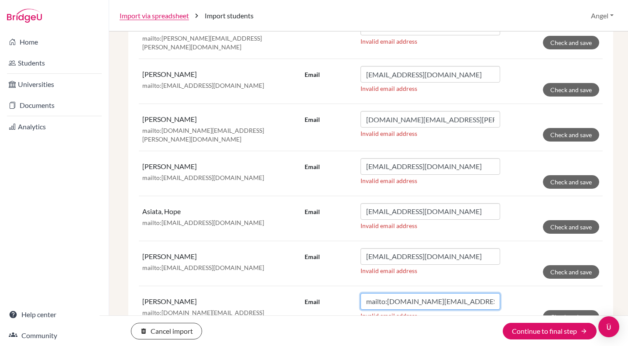
drag, startPoint x: 385, startPoint y: 232, endPoint x: 324, endPoint y: 230, distance: 60.7
click at [324, 293] on div "Email mailto:[DOMAIN_NAME][EMAIL_ADDRESS][PERSON_NAME][DOMAIN_NAME]" at bounding box center [403, 301] width 196 height 17
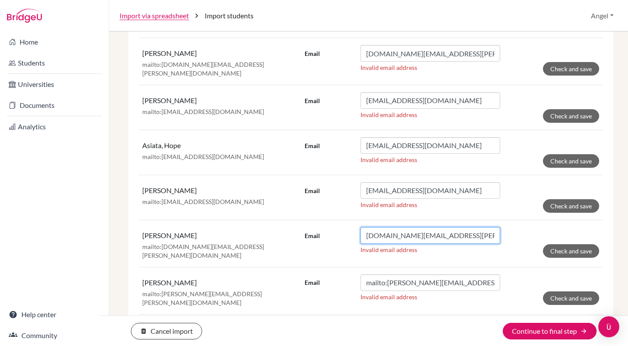
scroll to position [2193, 0]
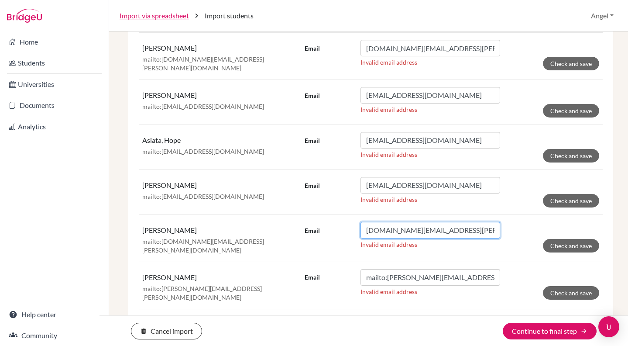
type input "[DOMAIN_NAME][EMAIL_ADDRESS][PERSON_NAME][DOMAIN_NAME]"
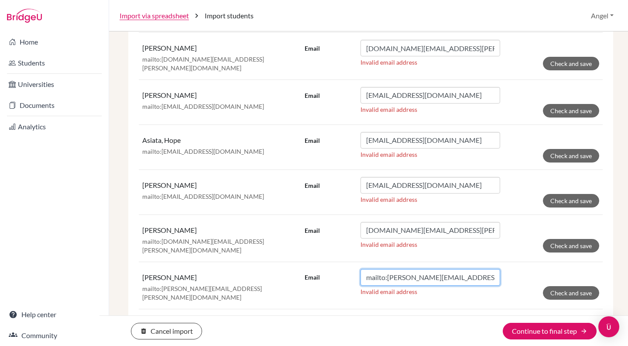
drag, startPoint x: 385, startPoint y: 207, endPoint x: 312, endPoint y: 203, distance: 73.0
click at [312, 269] on div "Email mailto:[PERSON_NAME][EMAIL_ADDRESS][PERSON_NAME][DOMAIN_NAME]" at bounding box center [403, 277] width 196 height 17
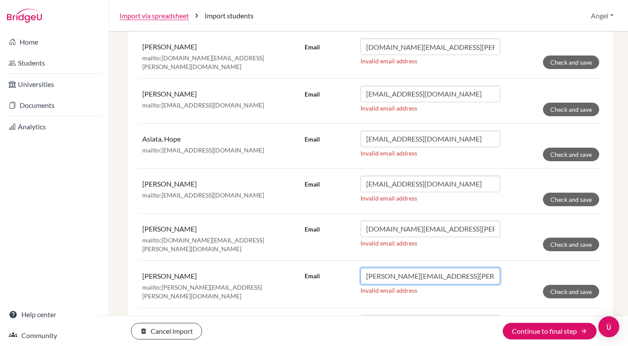
scroll to position [2195, 0]
type input "[PERSON_NAME][EMAIL_ADDRESS][PERSON_NAME][DOMAIN_NAME]"
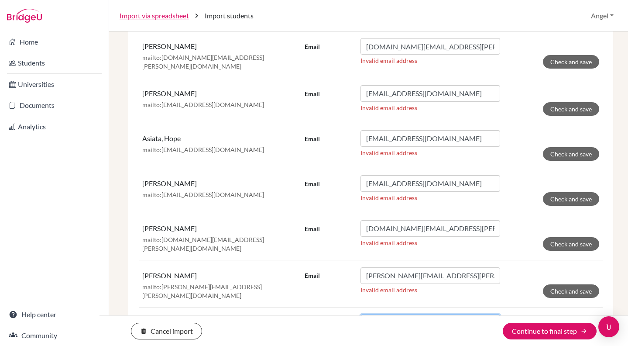
drag, startPoint x: 384, startPoint y: 250, endPoint x: 305, endPoint y: 240, distance: 79.7
click at [305, 307] on td "Email mailto:[PERSON_NAME][EMAIL_ADDRESS][DOMAIN_NAME] Invalid email address Ch…" at bounding box center [452, 330] width 302 height 47
type input "[PERSON_NAME][EMAIL_ADDRESS][DOMAIN_NAME]"
drag, startPoint x: 385, startPoint y: 295, endPoint x: 293, endPoint y: 275, distance: 93.5
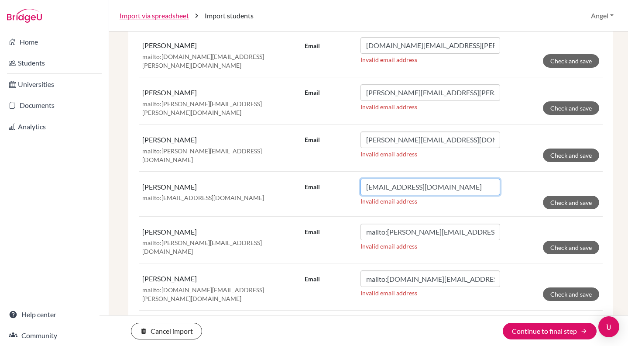
scroll to position [2363, 0]
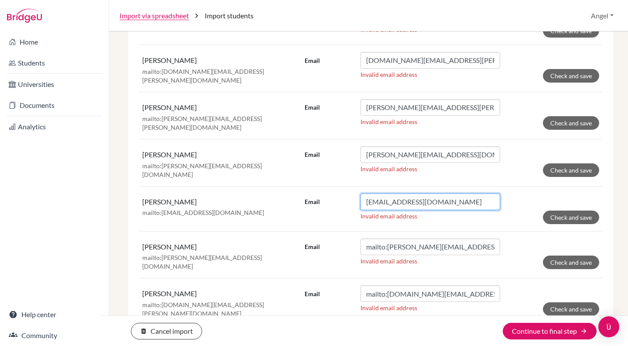
type input "[EMAIL_ADDRESS][DOMAIN_NAME]"
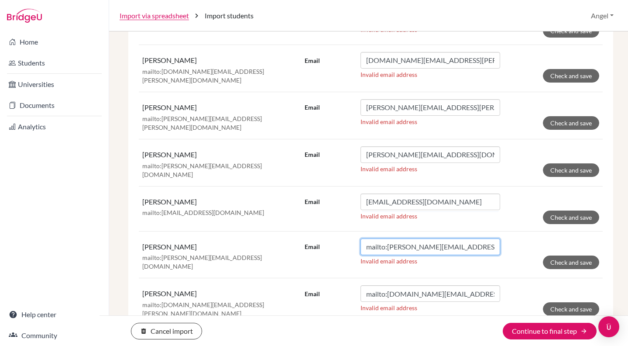
drag, startPoint x: 385, startPoint y: 170, endPoint x: 322, endPoint y: 161, distance: 63.5
click at [322, 238] on div "Email mailto:[PERSON_NAME][EMAIL_ADDRESS][DOMAIN_NAME]" at bounding box center [403, 246] width 196 height 17
type input "[PERSON_NAME][EMAIL_ADDRESS][DOMAIN_NAME]"
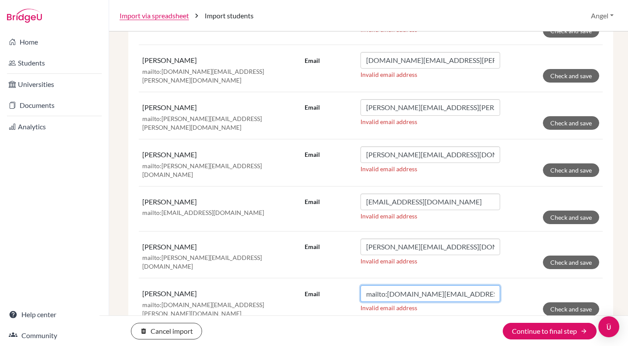
click at [386, 285] on input "mailto:[DOMAIN_NAME][EMAIL_ADDRESS][PERSON_NAME][DOMAIN_NAME]" at bounding box center [431, 293] width 140 height 17
click at [385, 285] on input "mailto:[DOMAIN_NAME][EMAIL_ADDRESS][PERSON_NAME][DOMAIN_NAME]" at bounding box center [431, 293] width 140 height 17
drag, startPoint x: 385, startPoint y: 216, endPoint x: 276, endPoint y: 212, distance: 108.8
click at [276, 278] on tr "[PERSON_NAME]:[PERSON_NAME][DOMAIN_NAME][EMAIL_ADDRESS][PERSON_NAME][DOMAIN_NAM…" at bounding box center [371, 301] width 464 height 47
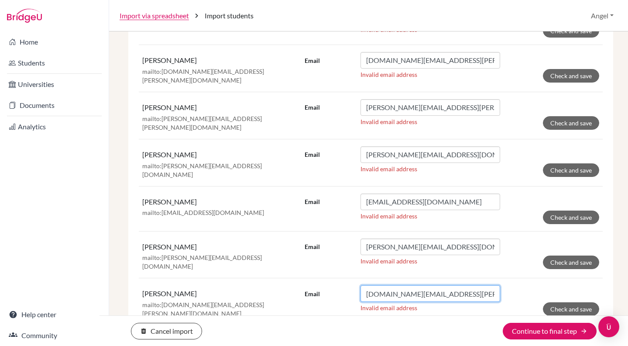
type input "[DOMAIN_NAME][EMAIL_ADDRESS][PERSON_NAME][DOMAIN_NAME]"
drag, startPoint x: 384, startPoint y: 262, endPoint x: 268, endPoint y: 247, distance: 116.7
click at [268, 325] on tr "[PERSON_NAME]:[PERSON_NAME][DOMAIN_NAME][EMAIL_ADDRESS][PERSON_NAME][DOMAIN_NAM…" at bounding box center [371, 348] width 464 height 47
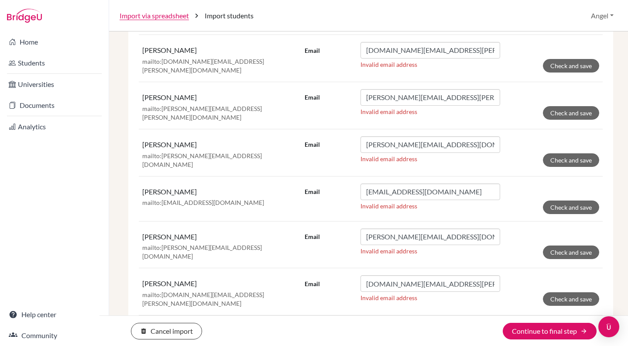
scroll to position [2373, 0]
type input "[PERSON_NAME][DOMAIN_NAME][EMAIL_ADDRESS][PERSON_NAME][DOMAIN_NAME]"
drag, startPoint x: 385, startPoint y: 295, endPoint x: 309, endPoint y: 301, distance: 75.8
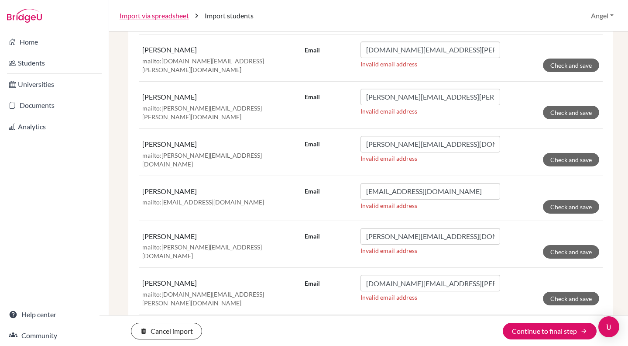
drag, startPoint x: 385, startPoint y: 296, endPoint x: 346, endPoint y: 296, distance: 38.8
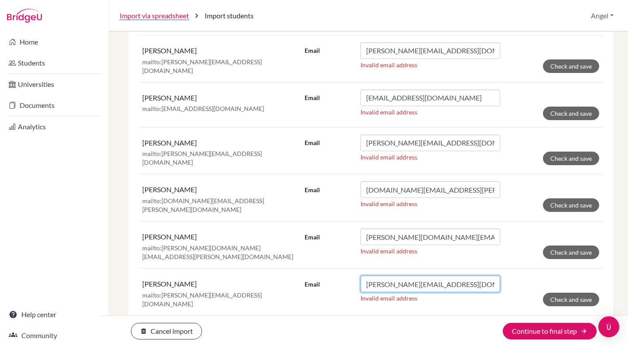
scroll to position [2476, 0]
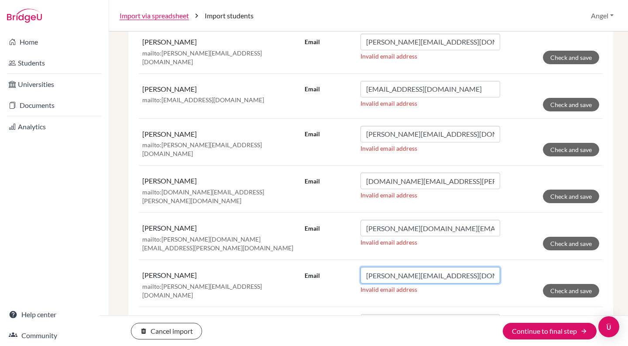
type input "[PERSON_NAME][EMAIL_ADDRESS][DOMAIN_NAME]"
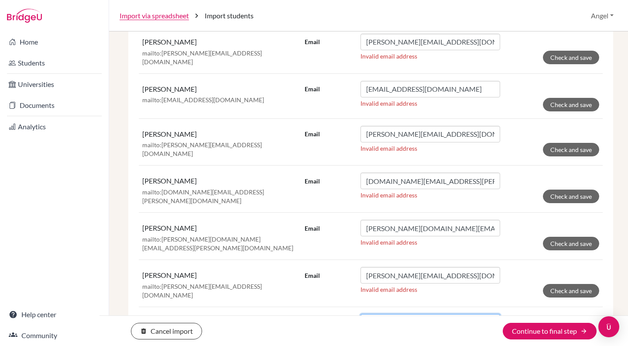
drag, startPoint x: 384, startPoint y: 239, endPoint x: 297, endPoint y: 224, distance: 88.2
click at [297, 306] on tr "[PERSON_NAME]:[DOMAIN_NAME][EMAIL_ADDRESS][DOMAIN_NAME] Email mailto:[DOMAIN_NA…" at bounding box center [371, 329] width 464 height 47
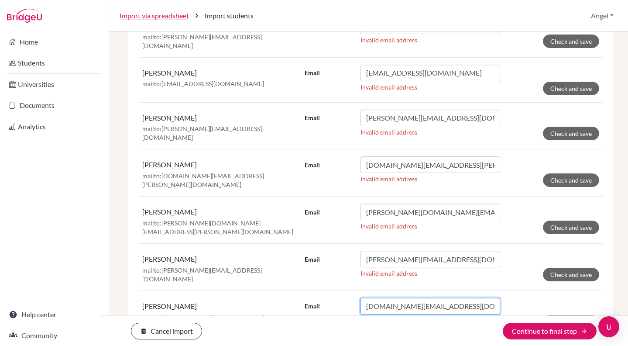
scroll to position [2499, 0]
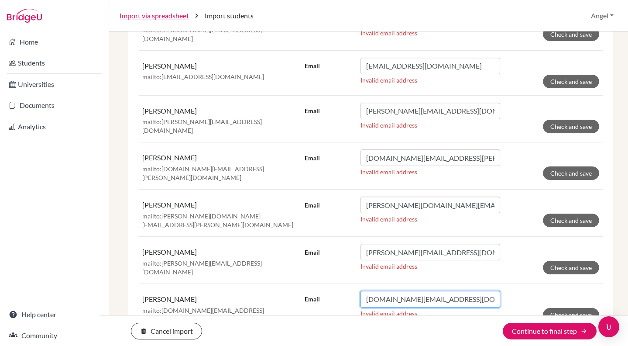
type input "[DOMAIN_NAME][EMAIL_ADDRESS][DOMAIN_NAME]"
drag, startPoint x: 385, startPoint y: 262, endPoint x: 309, endPoint y: 248, distance: 77.6
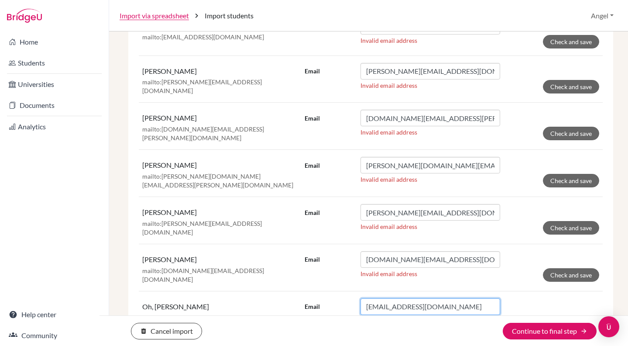
scroll to position [2556, 0]
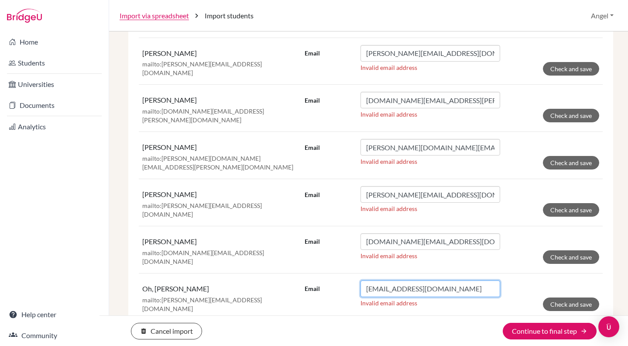
type input "[EMAIL_ADDRESS][DOMAIN_NAME]"
drag, startPoint x: 385, startPoint y: 247, endPoint x: 339, endPoint y: 246, distance: 46.3
click at [339, 327] on div "Email mailto:[PERSON_NAME][EMAIL_ADDRESS][PERSON_NAME][DOMAIN_NAME]" at bounding box center [403, 335] width 196 height 17
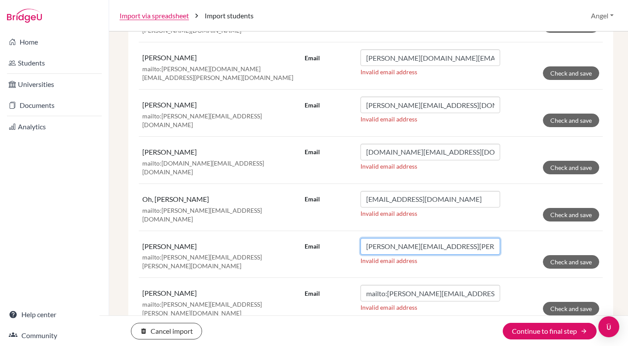
scroll to position [2647, 0]
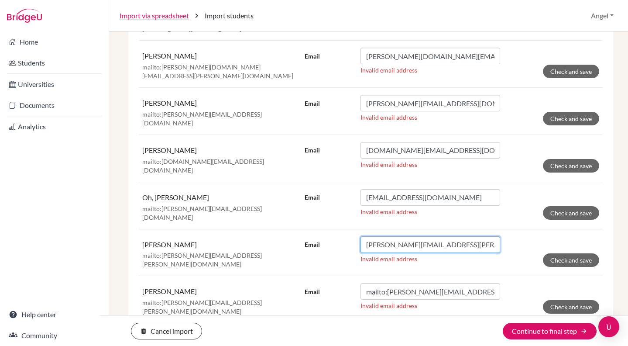
type input "[PERSON_NAME][EMAIL_ADDRESS][PERSON_NAME][DOMAIN_NAME]"
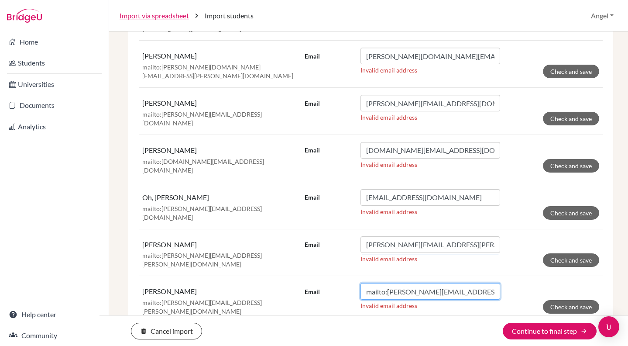
drag, startPoint x: 385, startPoint y: 202, endPoint x: 325, endPoint y: 199, distance: 60.3
click at [325, 283] on div "Email mailto:[PERSON_NAME][EMAIL_ADDRESS][PERSON_NAME][DOMAIN_NAME]" at bounding box center [403, 291] width 196 height 17
type input "[EMAIL_ADDRESS][PERSON_NAME][DOMAIN_NAME]"
drag, startPoint x: 385, startPoint y: 247, endPoint x: 309, endPoint y: 231, distance: 77.0
click at [309, 323] on td "Email mailto:[PERSON_NAME][EMAIL_ADDRESS][PERSON_NAME][DOMAIN_NAME] Invalid ema…" at bounding box center [452, 346] width 302 height 47
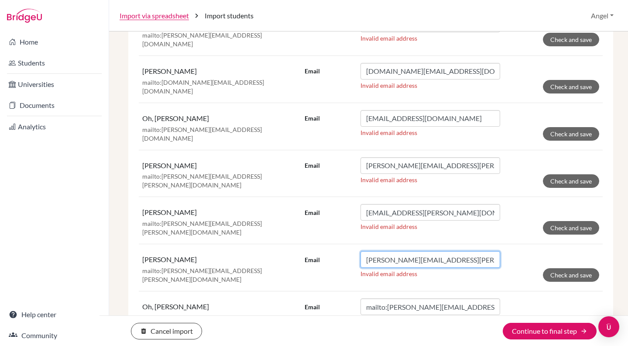
scroll to position [2780, 0]
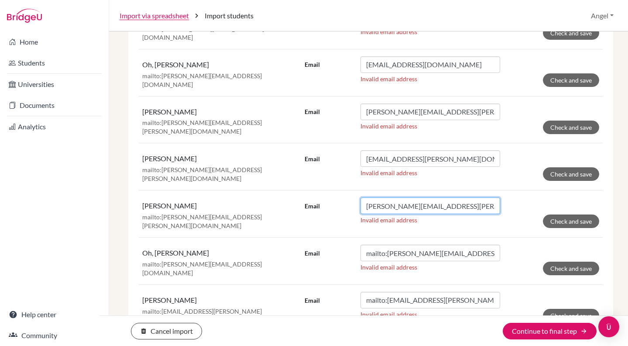
type input "[PERSON_NAME][EMAIL_ADDRESS][PERSON_NAME][DOMAIN_NAME]"
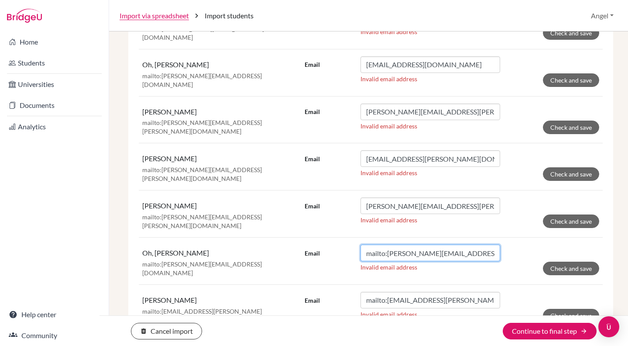
drag, startPoint x: 386, startPoint y: 159, endPoint x: 329, endPoint y: 160, distance: 57.2
click at [329, 244] on div "Email mailto:[PERSON_NAME][EMAIL_ADDRESS][DOMAIN_NAME]" at bounding box center [403, 252] width 196 height 17
type input "[PERSON_NAME][EMAIL_ADDRESS][DOMAIN_NAME]"
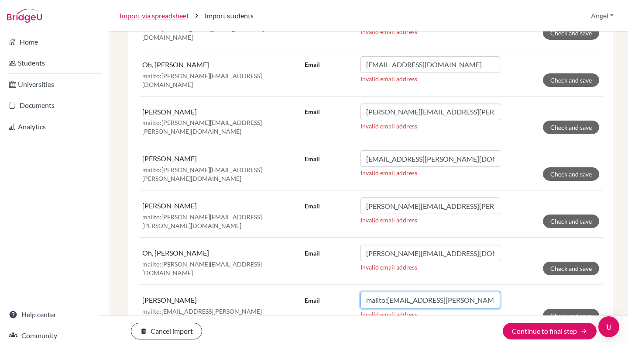
drag, startPoint x: 385, startPoint y: 203, endPoint x: 329, endPoint y: 199, distance: 56.4
click at [329, 292] on div "Email mailto:[EMAIL_ADDRESS][PERSON_NAME][DOMAIN_NAME]" at bounding box center [403, 300] width 196 height 17
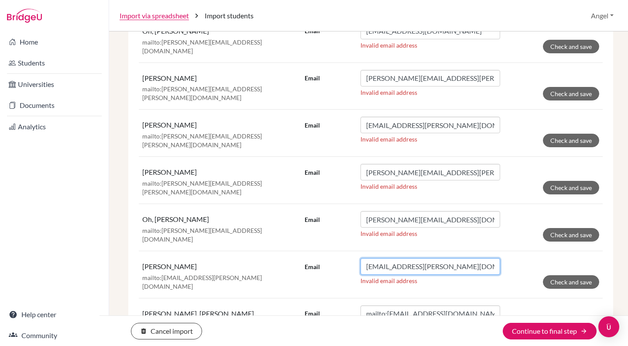
scroll to position [2831, 0]
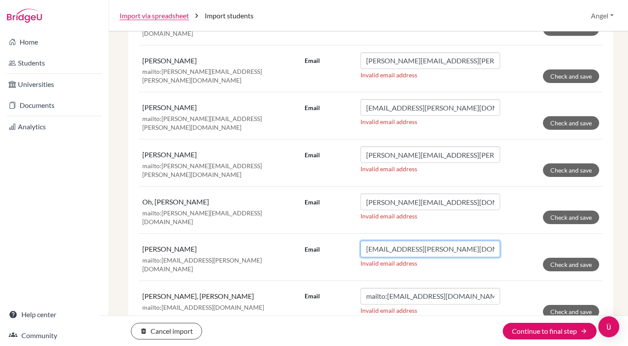
type input "[EMAIL_ADDRESS][PERSON_NAME][DOMAIN_NAME]"
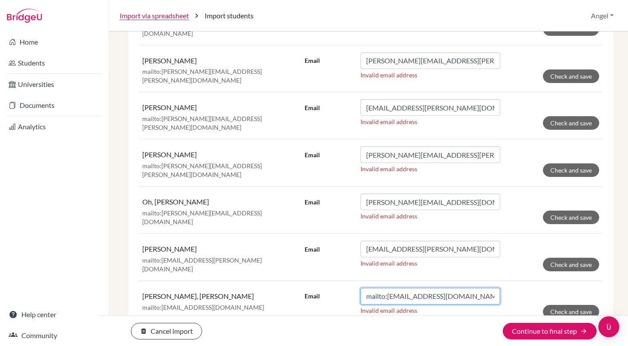
drag, startPoint x: 385, startPoint y: 197, endPoint x: 352, endPoint y: 196, distance: 33.2
click at [352, 288] on div "Email mailto:[EMAIL_ADDRESS][DOMAIN_NAME]" at bounding box center [403, 296] width 196 height 17
type input "[EMAIL_ADDRESS][DOMAIN_NAME]"
drag, startPoint x: 385, startPoint y: 241, endPoint x: 336, endPoint y: 238, distance: 48.6
click at [336, 333] on div "Email mailto:[EMAIL_ADDRESS][DOMAIN_NAME]" at bounding box center [403, 341] width 196 height 17
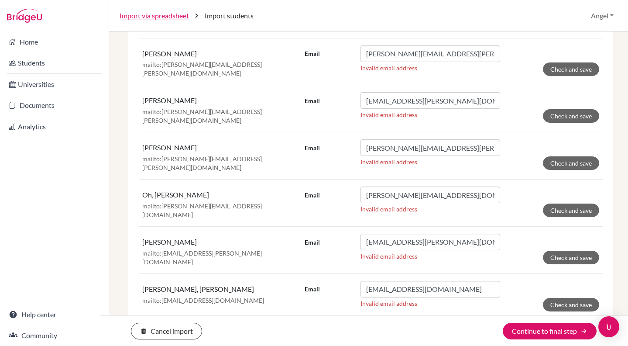
scroll to position [2964, 0]
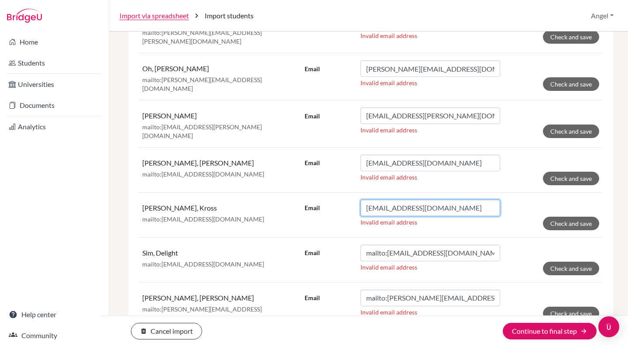
type input "[EMAIL_ADDRESS][DOMAIN_NAME]"
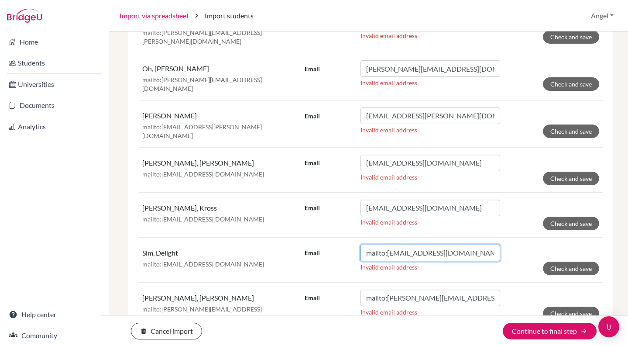
drag, startPoint x: 385, startPoint y: 153, endPoint x: 340, endPoint y: 154, distance: 45.0
click at [340, 244] on div "Email mailto:[EMAIL_ADDRESS][DOMAIN_NAME]" at bounding box center [403, 252] width 196 height 17
type input "[EMAIL_ADDRESS][DOMAIN_NAME]"
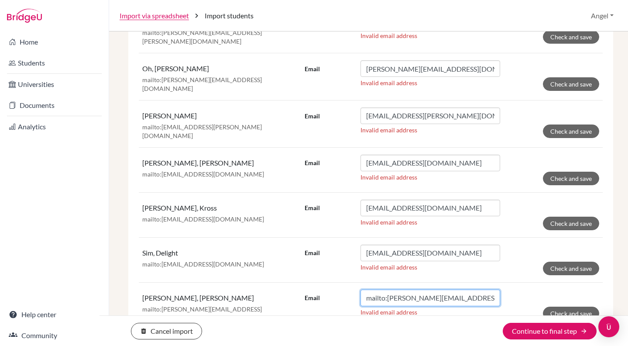
drag, startPoint x: 385, startPoint y: 199, endPoint x: 331, endPoint y: 196, distance: 53.7
click at [331, 289] on div "Email mailto:[PERSON_NAME][EMAIL_ADDRESS][DOMAIN_NAME]" at bounding box center [403, 297] width 196 height 17
type input "[EMAIL_ADDRESS][DOMAIN_NAME]"
drag, startPoint x: 385, startPoint y: 245, endPoint x: 325, endPoint y: 236, distance: 60.5
click at [325, 336] on div "Email mailto:[PERSON_NAME][EMAIL_ADDRESS][PERSON_NAME][DOMAIN_NAME]" at bounding box center [403, 344] width 196 height 17
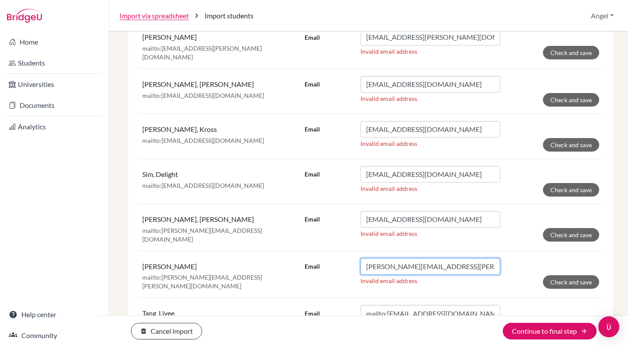
scroll to position [3113, 0]
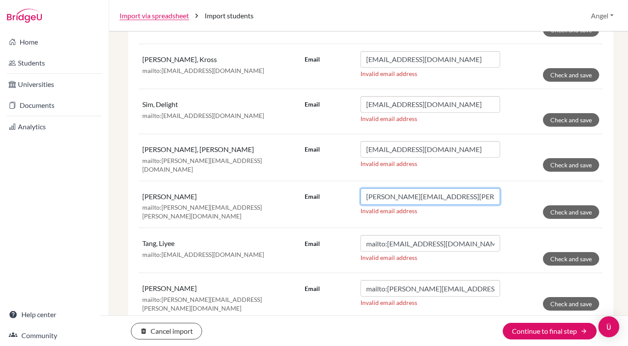
type input "[PERSON_NAME][EMAIL_ADDRESS][PERSON_NAME][DOMAIN_NAME]"
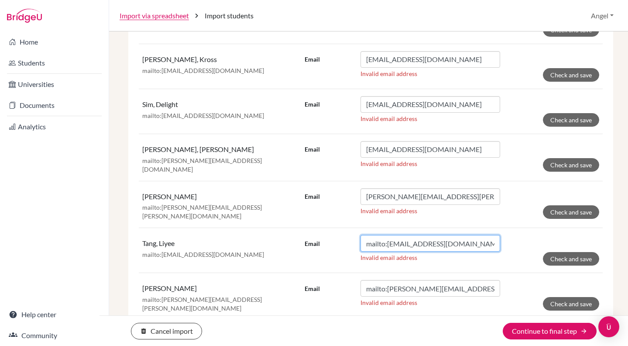
drag, startPoint x: 385, startPoint y: 139, endPoint x: 339, endPoint y: 142, distance: 46.4
click at [339, 235] on div "Email mailto:[EMAIL_ADDRESS][DOMAIN_NAME]" at bounding box center [403, 243] width 196 height 17
type input "[EMAIL_ADDRESS][DOMAIN_NAME]"
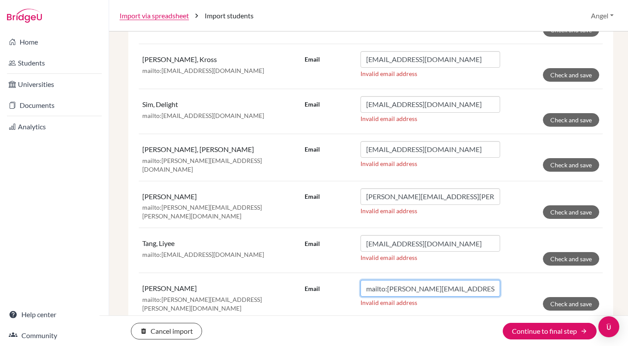
drag, startPoint x: 385, startPoint y: 184, endPoint x: 301, endPoint y: 179, distance: 83.9
click at [301, 273] on td "Email mailto:[PERSON_NAME][EMAIL_ADDRESS][PERSON_NAME][DOMAIN_NAME] Invalid ema…" at bounding box center [452, 296] width 302 height 47
type input "[PERSON_NAME][EMAIL_ADDRESS][PERSON_NAME][DOMAIN_NAME]"
drag, startPoint x: 385, startPoint y: 230, endPoint x: 341, endPoint y: 223, distance: 44.2
click at [341, 327] on div "Email mailto:[EMAIL_ADDRESS][DOMAIN_NAME]" at bounding box center [403, 335] width 196 height 17
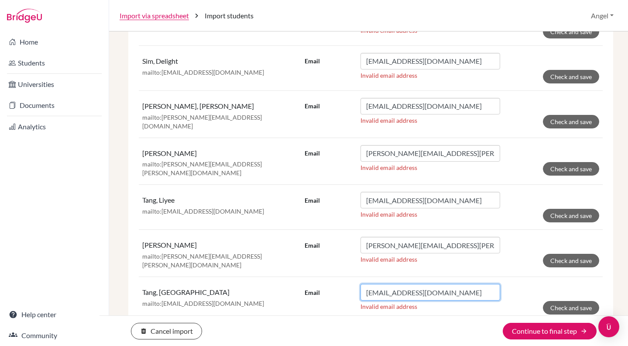
scroll to position [3156, 0]
type input "[EMAIL_ADDRESS][DOMAIN_NAME]"
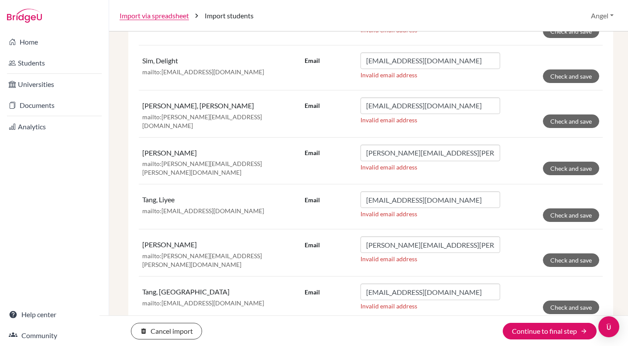
drag, startPoint x: 385, startPoint y: 231, endPoint x: 278, endPoint y: 219, distance: 108.1
click at [278, 321] on tr "[PERSON_NAME]:[PERSON_NAME][EMAIL_ADDRESS][PERSON_NAME][DOMAIN_NAME] Email mail…" at bounding box center [371, 344] width 464 height 47
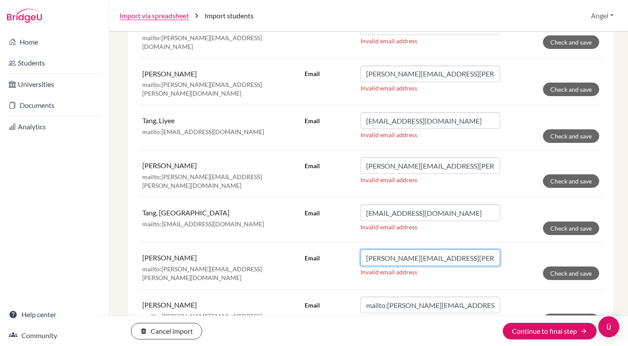
scroll to position [3286, 0]
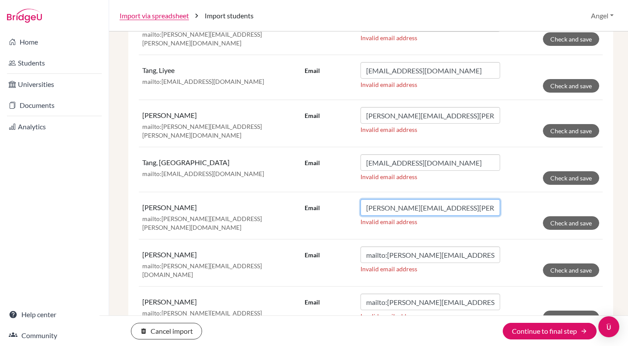
type input "[PERSON_NAME][EMAIL_ADDRESS][PERSON_NAME][DOMAIN_NAME]"
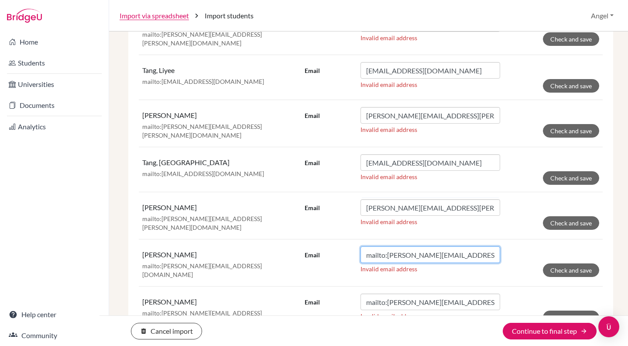
drag, startPoint x: 385, startPoint y: 148, endPoint x: 309, endPoint y: 147, distance: 76.4
click at [309, 246] on div "Email mailto:[PERSON_NAME][EMAIL_ADDRESS][DOMAIN_NAME]" at bounding box center [403, 254] width 196 height 17
type input "[PERSON_NAME][EMAIL_ADDRESS][DOMAIN_NAME]"
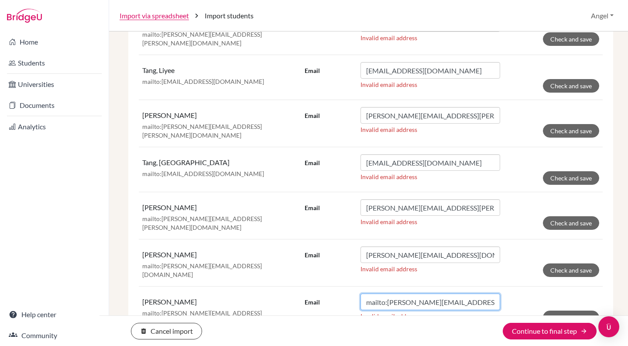
drag, startPoint x: 385, startPoint y: 192, endPoint x: 333, endPoint y: 186, distance: 52.3
click at [333, 293] on div "Email mailto:[PERSON_NAME][EMAIL_ADDRESS][PERSON_NAME][DOMAIN_NAME]" at bounding box center [403, 301] width 196 height 17
type input "[PERSON_NAME][EMAIL_ADDRESS][PERSON_NAME][DOMAIN_NAME]"
drag, startPoint x: 385, startPoint y: 236, endPoint x: 339, endPoint y: 236, distance: 45.8
click at [339, 340] on div "Email mailto:[EMAIL_ADDRESS][DOMAIN_NAME]" at bounding box center [403, 348] width 196 height 17
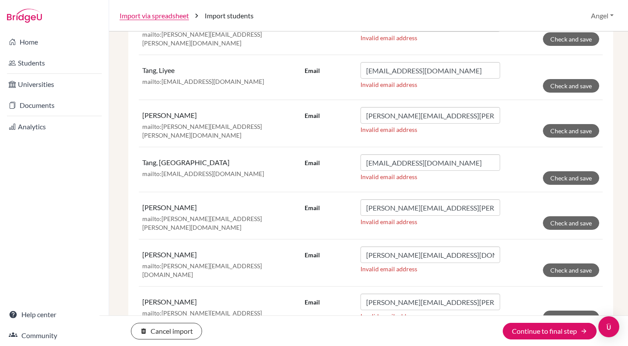
type input "[EMAIL_ADDRESS][DOMAIN_NAME]"
drag, startPoint x: 384, startPoint y: 283, endPoint x: 289, endPoint y: 274, distance: 95.2
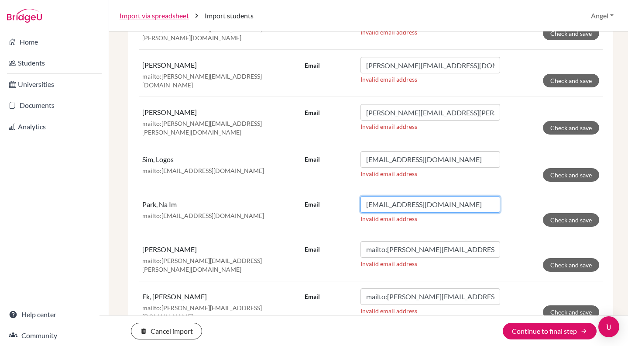
scroll to position [3476, 0]
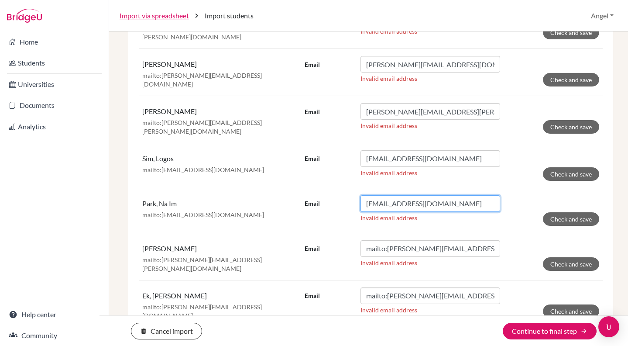
type input "[EMAIL_ADDRESS][DOMAIN_NAME]"
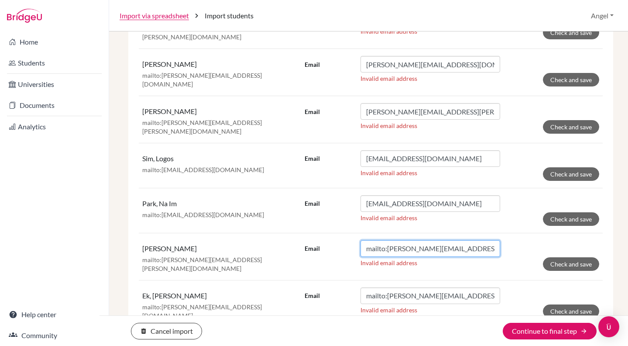
drag, startPoint x: 385, startPoint y: 137, endPoint x: 286, endPoint y: 141, distance: 99.1
click at [286, 233] on tr "[PERSON_NAME]:[PERSON_NAME][EMAIL_ADDRESS][PERSON_NAME][DOMAIN_NAME] Email mail…" at bounding box center [371, 256] width 464 height 47
click at [380, 240] on input "mailto:[PERSON_NAME][EMAIL_ADDRESS][PERSON_NAME][DOMAIN_NAME]" at bounding box center [431, 248] width 140 height 17
drag, startPoint x: 385, startPoint y: 137, endPoint x: 339, endPoint y: 135, distance: 46.3
click at [339, 240] on div "Email mailto:[PERSON_NAME][EMAIL_ADDRESS][PERSON_NAME][DOMAIN_NAME]" at bounding box center [403, 248] width 196 height 17
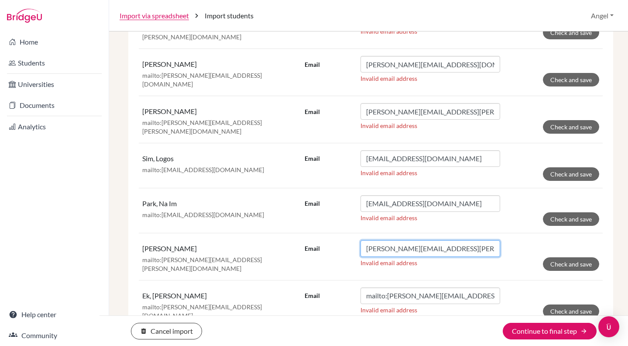
type input "[PERSON_NAME][EMAIL_ADDRESS][PERSON_NAME][DOMAIN_NAME]"
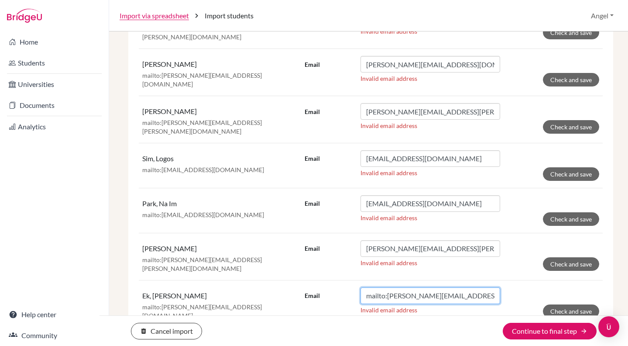
drag, startPoint x: 385, startPoint y: 180, endPoint x: 328, endPoint y: 178, distance: 57.6
click at [328, 287] on div "Email mailto:[PERSON_NAME][EMAIL_ADDRESS][DOMAIN_NAME]" at bounding box center [403, 295] width 196 height 17
type input "[PERSON_NAME][EMAIL_ADDRESS][DOMAIN_NAME]"
drag, startPoint x: 385, startPoint y: 227, endPoint x: 322, endPoint y: 219, distance: 63.0
click at [322, 334] on div "Email mailto:[PERSON_NAME][EMAIL_ADDRESS][PERSON_NAME][DOMAIN_NAME]" at bounding box center [403, 342] width 196 height 17
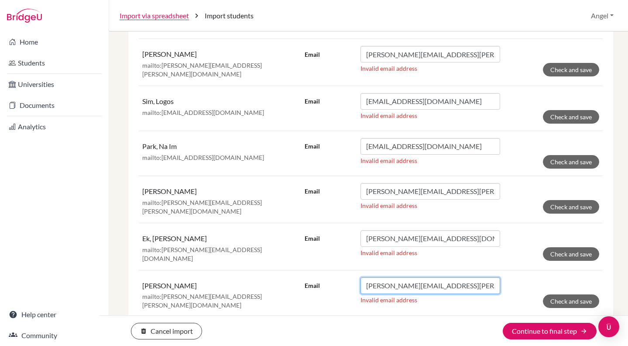
scroll to position [3543, 0]
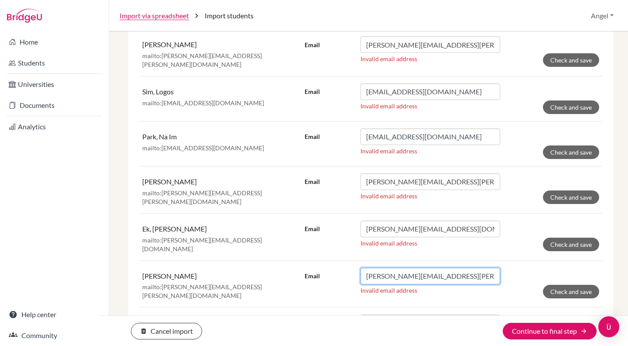
type input "[PERSON_NAME][EMAIL_ADDRESS][PERSON_NAME][DOMAIN_NAME]"
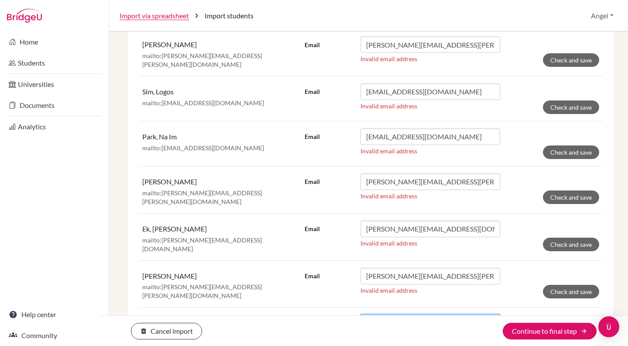
drag, startPoint x: 386, startPoint y: 208, endPoint x: 338, endPoint y: 199, distance: 48.4
click at [338, 314] on div "Email mailto:[EMAIL_ADDRESS][PERSON_NAME][DOMAIN_NAME]" at bounding box center [403, 322] width 196 height 17
type input "[EMAIL_ADDRESS][PERSON_NAME][DOMAIN_NAME]"
drag, startPoint x: 385, startPoint y: 249, endPoint x: 301, endPoint y: 245, distance: 84.3
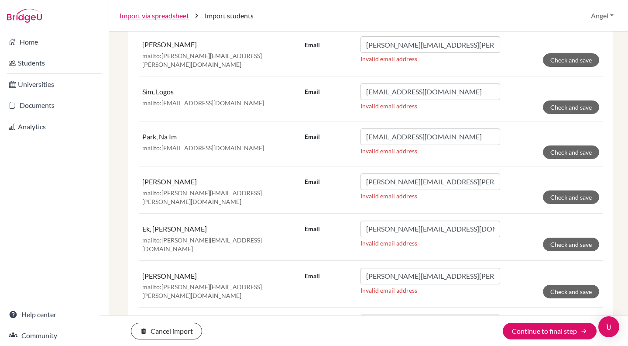
type input "[EMAIL_ADDRESS][DOMAIN_NAME]"
drag, startPoint x: 386, startPoint y: 295, endPoint x: 327, endPoint y: 288, distance: 59.4
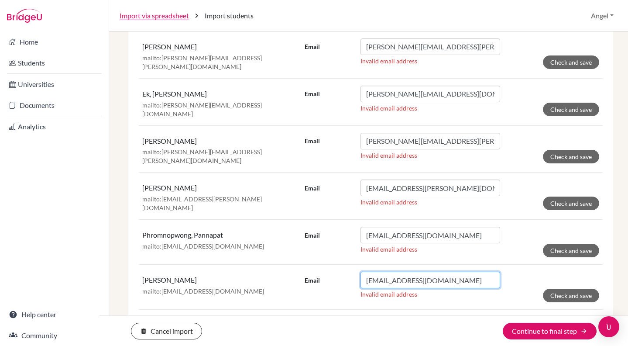
scroll to position [3702, 0]
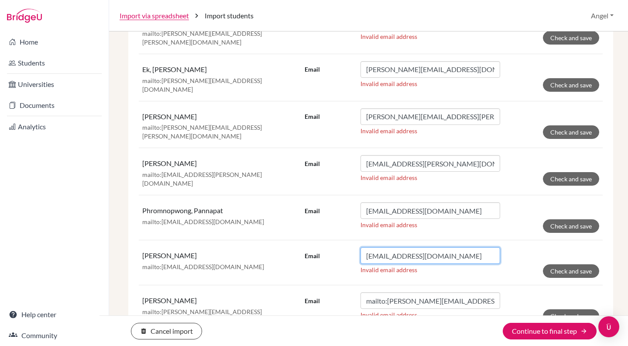
type input "[EMAIL_ADDRESS][DOMAIN_NAME]"
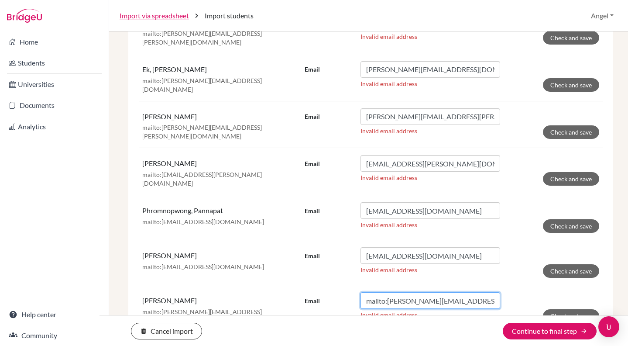
drag, startPoint x: 384, startPoint y: 183, endPoint x: 306, endPoint y: 181, distance: 78.2
click at [306, 292] on div "Email mailto:[PERSON_NAME][EMAIL_ADDRESS][PERSON_NAME][DOMAIN_NAME]" at bounding box center [403, 300] width 196 height 17
type input "[PERSON_NAME][EMAIL_ADDRESS][PERSON_NAME][DOMAIN_NAME]"
drag, startPoint x: 384, startPoint y: 226, endPoint x: 293, endPoint y: 209, distance: 92.9
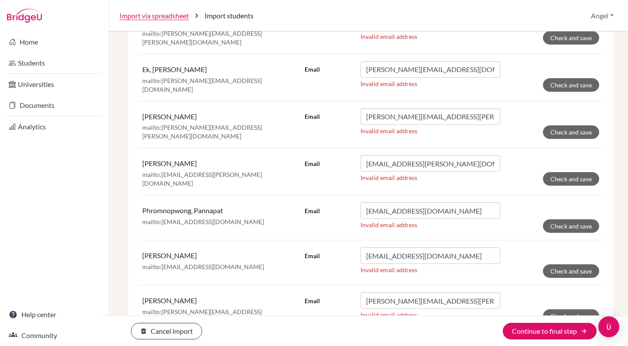
drag, startPoint x: 385, startPoint y: 228, endPoint x: 302, endPoint y: 211, distance: 84.1
type input "[PERSON_NAME][EMAIL_ADDRESS][PERSON_NAME][DOMAIN_NAME]"
drag, startPoint x: 385, startPoint y: 271, endPoint x: 343, endPoint y: 266, distance: 42.2
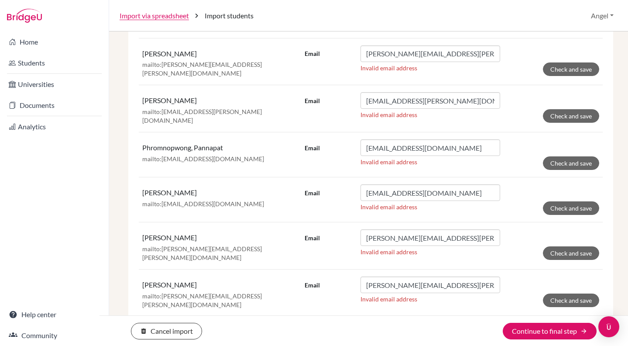
scroll to position [3830, 0]
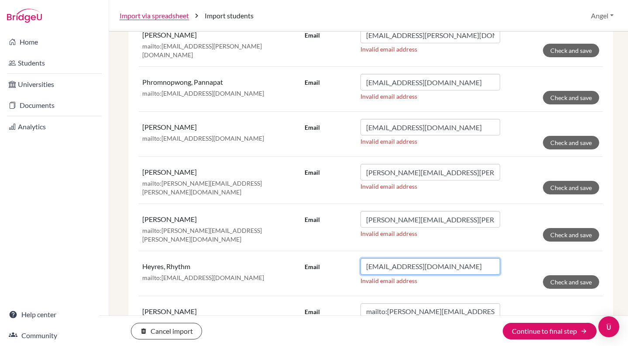
type input "[EMAIL_ADDRESS][DOMAIN_NAME]"
drag, startPoint x: 385, startPoint y: 187, endPoint x: 347, endPoint y: 182, distance: 38.7
click at [347, 303] on div "Email mailto:[PERSON_NAME][EMAIL_ADDRESS][PERSON_NAME][DOMAIN_NAME]" at bounding box center [403, 311] width 196 height 17
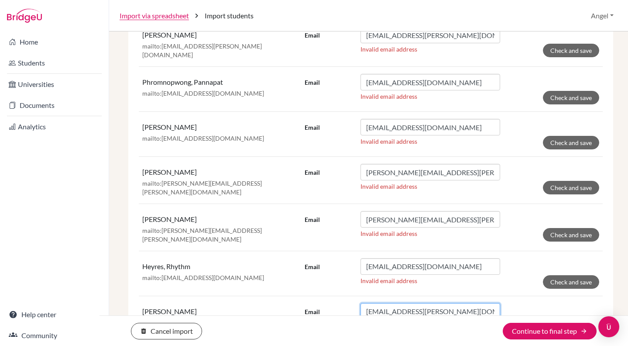
type input "[EMAIL_ADDRESS][PERSON_NAME][DOMAIN_NAME]"
drag, startPoint x: 384, startPoint y: 233, endPoint x: 321, endPoint y: 223, distance: 64.1
type input "[EMAIL_ADDRESS][DOMAIN_NAME]"
drag, startPoint x: 385, startPoint y: 277, endPoint x: 308, endPoint y: 257, distance: 80.1
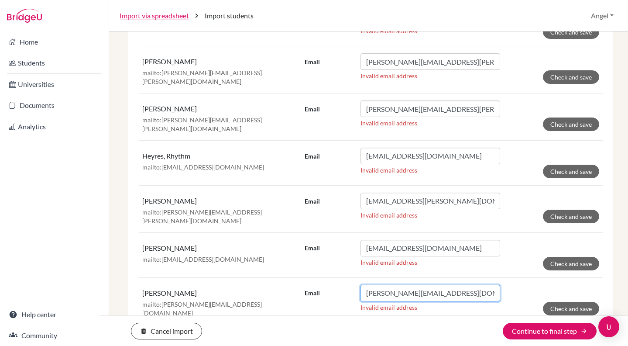
scroll to position [3973, 0]
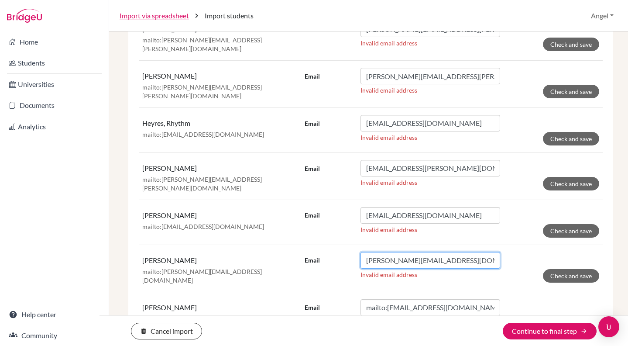
type input "[PERSON_NAME][EMAIL_ADDRESS][DOMAIN_NAME]"
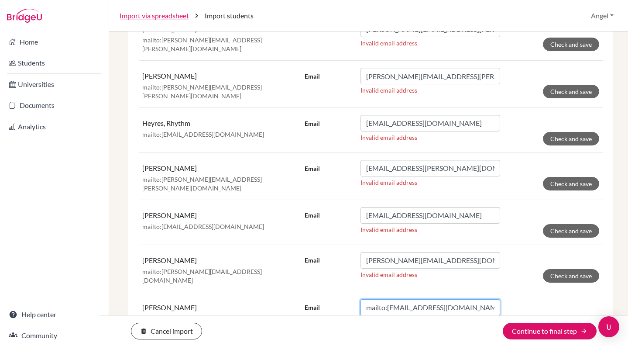
drag, startPoint x: 386, startPoint y: 180, endPoint x: 349, endPoint y: 178, distance: 37.6
click at [349, 299] on div "Email mailto:[EMAIL_ADDRESS][DOMAIN_NAME]" at bounding box center [403, 307] width 196 height 17
type input "[EMAIL_ADDRESS][DOMAIN_NAME]"
drag, startPoint x: 384, startPoint y: 225, endPoint x: 325, endPoint y: 226, distance: 59.4
click at [325, 344] on div "Email mailto:[EMAIL_ADDRESS][DOMAIN_NAME]" at bounding box center [403, 352] width 196 height 17
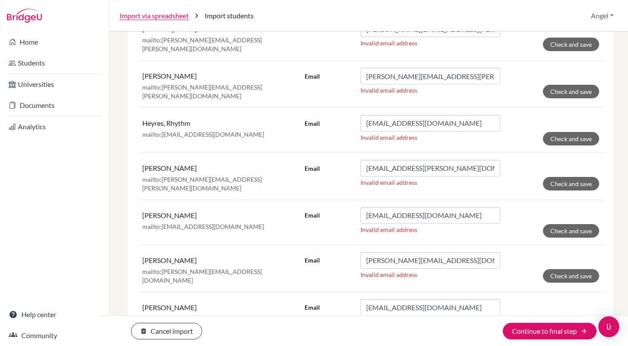
type input "[EMAIL_ADDRESS][DOMAIN_NAME]"
drag, startPoint x: 385, startPoint y: 268, endPoint x: 329, endPoint y: 264, distance: 56.0
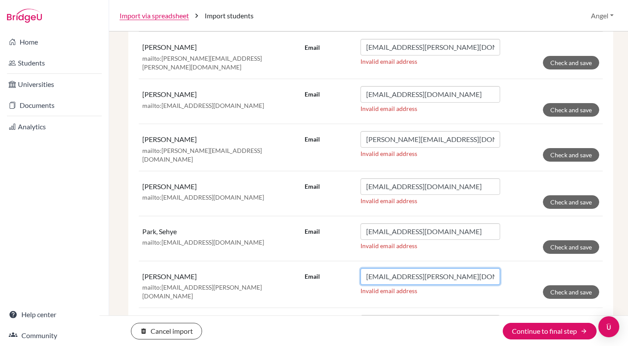
scroll to position [4100, 0]
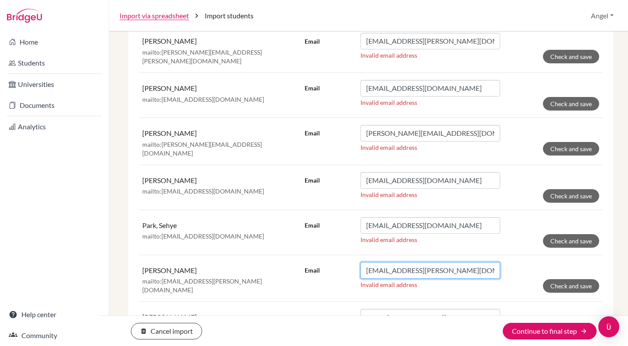
type input "[EMAIL_ADDRESS][PERSON_NAME][DOMAIN_NAME]"
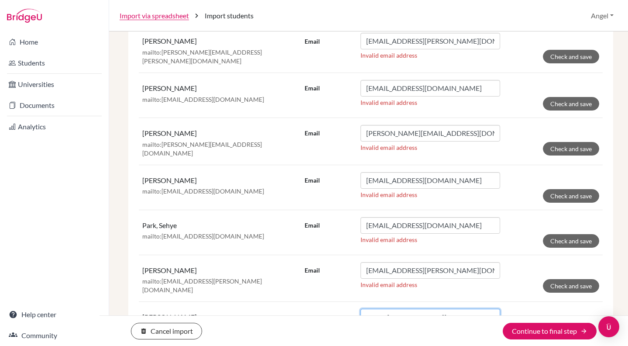
drag, startPoint x: 386, startPoint y: 186, endPoint x: 317, endPoint y: 187, distance: 69.4
click at [317, 309] on div "Email mailto:[DOMAIN_NAME][EMAIL_ADDRESS][DOMAIN_NAME]" at bounding box center [403, 317] width 196 height 17
type input "[DOMAIN_NAME][EMAIL_ADDRESS][DOMAIN_NAME]"
drag, startPoint x: 385, startPoint y: 232, endPoint x: 323, endPoint y: 228, distance: 62.1
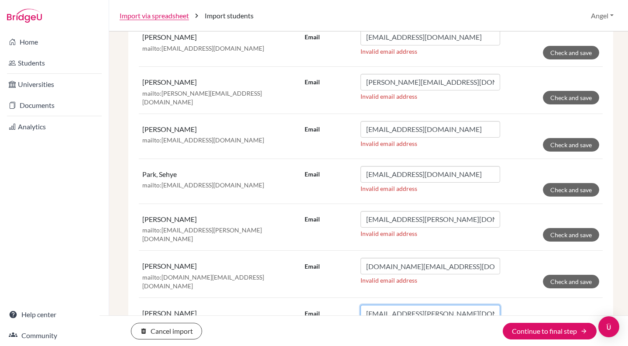
scroll to position [4168, 0]
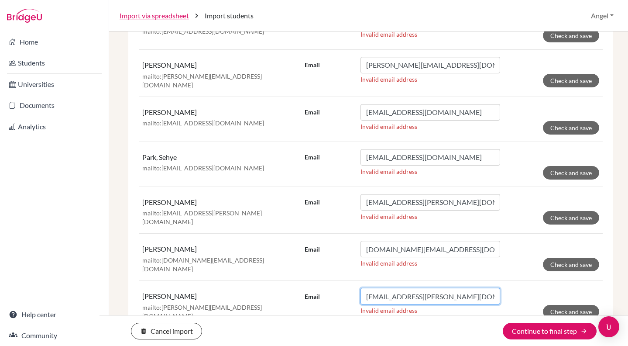
type input "[EMAIL_ADDRESS][PERSON_NAME][DOMAIN_NAME]"
drag, startPoint x: 386, startPoint y: 210, endPoint x: 333, endPoint y: 206, distance: 53.0
click at [333, 335] on div "Email mailto:[PERSON_NAME][EMAIL_ADDRESS][DOMAIN_NAME]" at bounding box center [403, 343] width 196 height 17
type input "[PERSON_NAME][EMAIL_ADDRESS][DOMAIN_NAME]"
drag, startPoint x: 385, startPoint y: 254, endPoint x: 292, endPoint y: 251, distance: 93.4
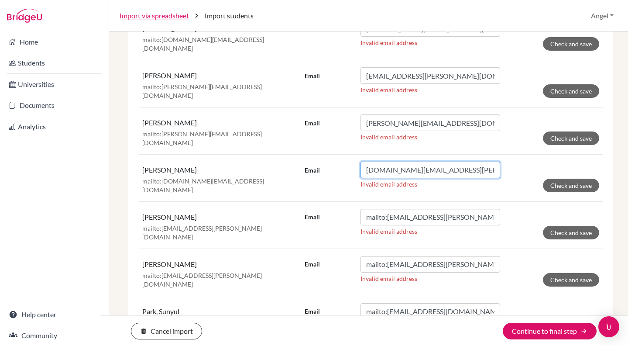
scroll to position [4388, 0]
type input "[DOMAIN_NAME][EMAIL_ADDRESS][PERSON_NAME][DOMAIN_NAME]"
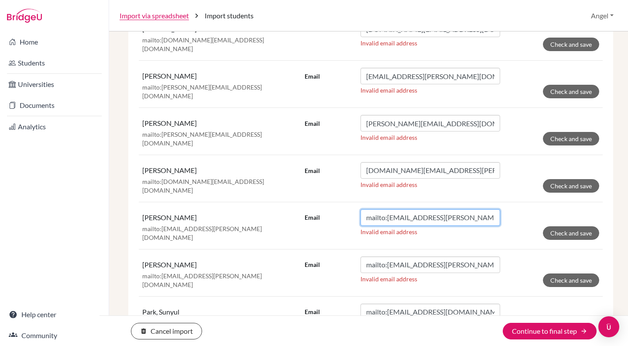
drag, startPoint x: 385, startPoint y: 79, endPoint x: 352, endPoint y: 79, distance: 33.6
click at [352, 209] on div "Email mailto:[EMAIL_ADDRESS][PERSON_NAME][DOMAIN_NAME]" at bounding box center [403, 217] width 196 height 17
type input "[EMAIL_ADDRESS][PERSON_NAME][DOMAIN_NAME]"
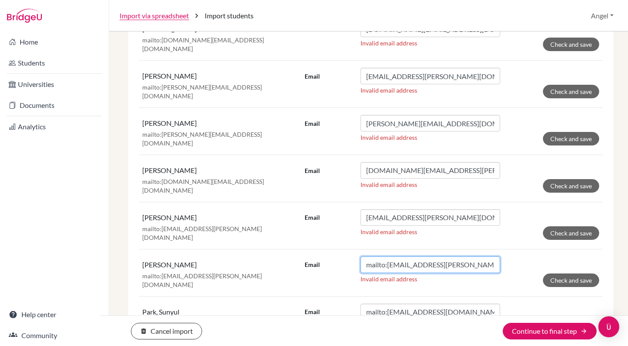
drag, startPoint x: 386, startPoint y: 123, endPoint x: 351, endPoint y: 124, distance: 34.9
click at [352, 256] on div "Email mailto:[EMAIL_ADDRESS][PERSON_NAME][DOMAIN_NAME]" at bounding box center [403, 264] width 196 height 17
type input "[EMAIL_ADDRESS][PERSON_NAME][DOMAIN_NAME]"
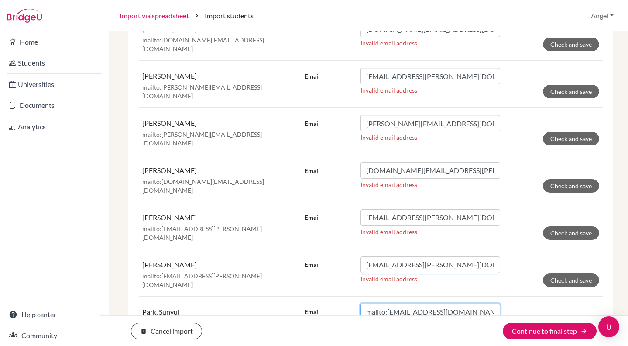
drag, startPoint x: 385, startPoint y: 168, endPoint x: 335, endPoint y: 166, distance: 49.8
click at [335, 303] on div "Email mailto:[EMAIL_ADDRESS][DOMAIN_NAME]" at bounding box center [403, 311] width 196 height 17
type input "[EMAIL_ADDRESS][DOMAIN_NAME]"
drag, startPoint x: 385, startPoint y: 212, endPoint x: 336, endPoint y: 212, distance: 48.9
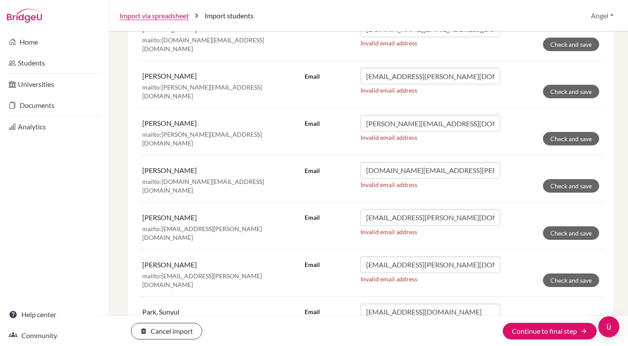
type input "[PERSON_NAME][EMAIL_ADDRESS][PERSON_NAME][DOMAIN_NAME]"
drag, startPoint x: 386, startPoint y: 258, endPoint x: 358, endPoint y: 253, distance: 27.9
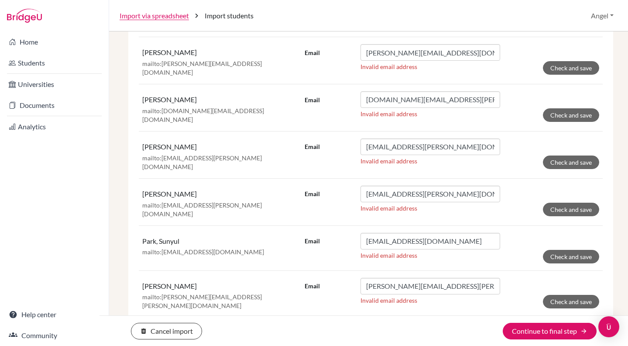
scroll to position [4465, 0]
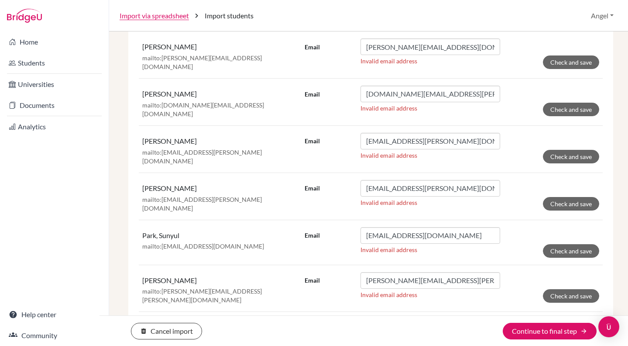
type input "[EMAIL_ADDRESS][DOMAIN_NAME]"
drag, startPoint x: 386, startPoint y: 226, endPoint x: 343, endPoint y: 225, distance: 42.8
type input "[EMAIL_ADDRESS][PERSON_NAME][DOMAIN_NAME]"
drag, startPoint x: 385, startPoint y: 273, endPoint x: 340, endPoint y: 264, distance: 46.0
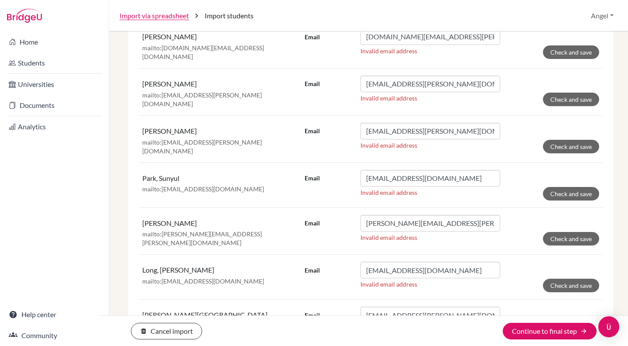
scroll to position [4532, 0]
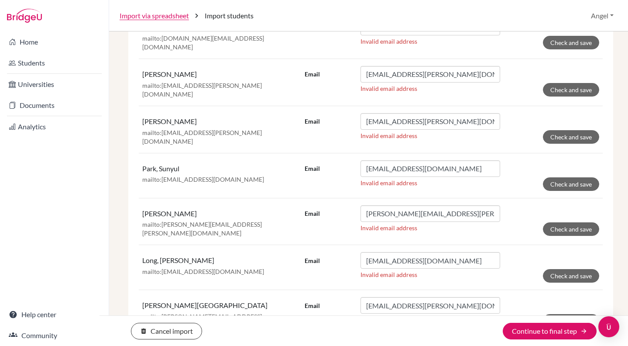
type input "[EMAIL_ADDRESS][PERSON_NAME][DOMAIN_NAME]"
drag, startPoint x: 385, startPoint y: 251, endPoint x: 331, endPoint y: 240, distance: 55.4
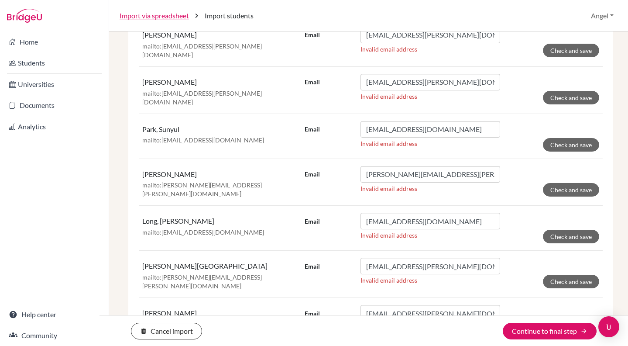
scroll to position [4573, 0]
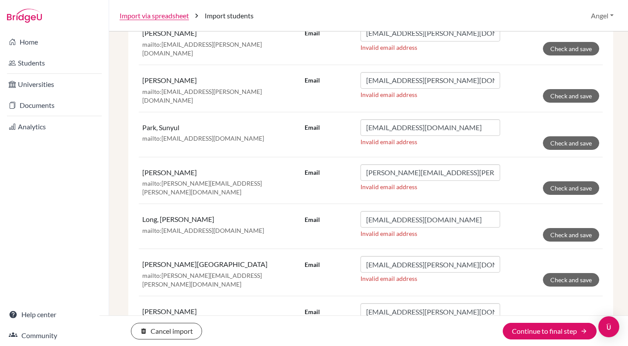
type input "[EMAIL_ADDRESS][DOMAIN_NAME]"
drag, startPoint x: 385, startPoint y: 254, endPoint x: 316, endPoint y: 252, distance: 69.8
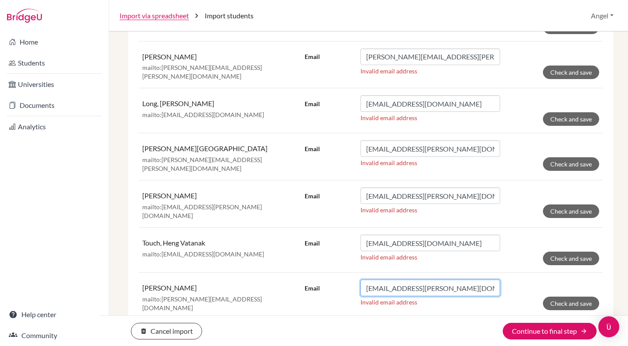
scroll to position [4695, 0]
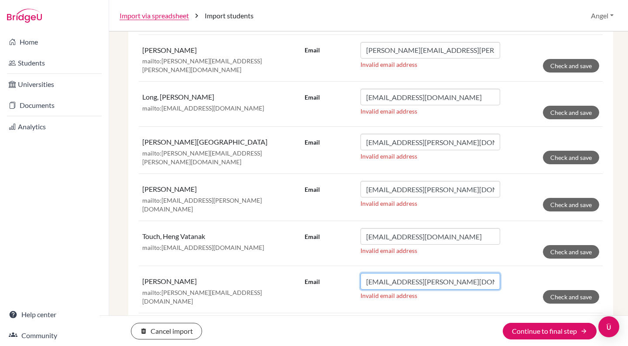
type input "[EMAIL_ADDRESS][PERSON_NAME][DOMAIN_NAME]"
drag, startPoint x: 385, startPoint y: 178, endPoint x: 355, endPoint y: 177, distance: 30.1
click at [355, 320] on div "Email mailto:[EMAIL_ADDRESS][DOMAIN_NAME]" at bounding box center [403, 328] width 196 height 17
type input "[EMAIL_ADDRESS][DOMAIN_NAME]"
drag, startPoint x: 473, startPoint y: 178, endPoint x: 323, endPoint y: 146, distance: 153.6
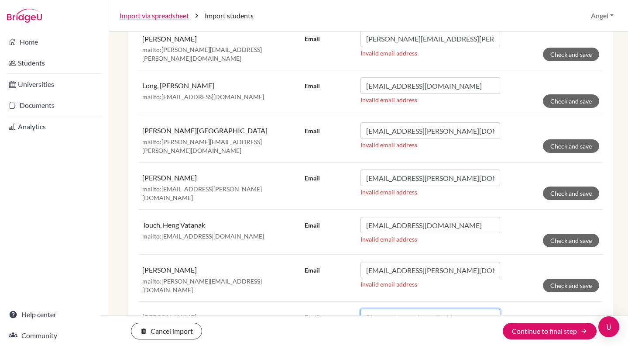
scroll to position [4707, 0]
drag, startPoint x: 386, startPoint y: 210, endPoint x: 327, endPoint y: 210, distance: 58.9
type input "[EMAIL_ADDRESS][DOMAIN_NAME]"
drag, startPoint x: 385, startPoint y: 254, endPoint x: 326, endPoint y: 239, distance: 60.3
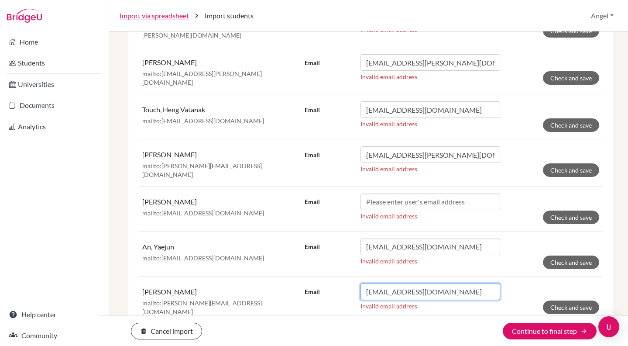
scroll to position [4823, 0]
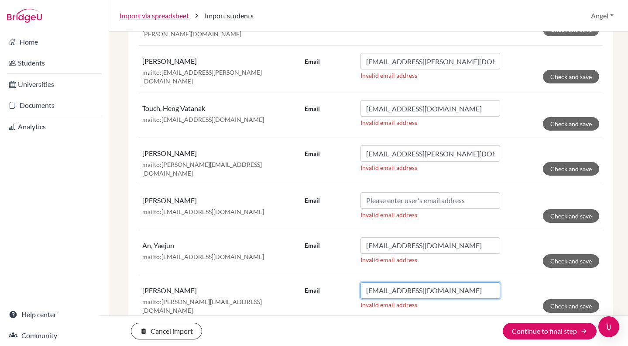
type input "[EMAIL_ADDRESS][DOMAIN_NAME]"
drag, startPoint x: 385, startPoint y: 182, endPoint x: 347, endPoint y: 186, distance: 38.1
click at [347, 329] on div "Email mailto:[EMAIL_ADDRESS][PERSON_NAME][DOMAIN_NAME]" at bounding box center [403, 337] width 196 height 17
type input "[EMAIL_ADDRESS][PERSON_NAME][DOMAIN_NAME]"
drag, startPoint x: 386, startPoint y: 227, endPoint x: 289, endPoint y: 228, distance: 97.3
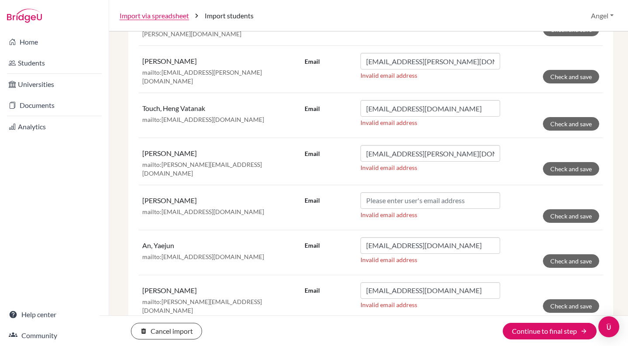
type input "[EMAIL_ADDRESS][DOMAIN_NAME]"
drag, startPoint x: 385, startPoint y: 273, endPoint x: 340, endPoint y: 264, distance: 45.9
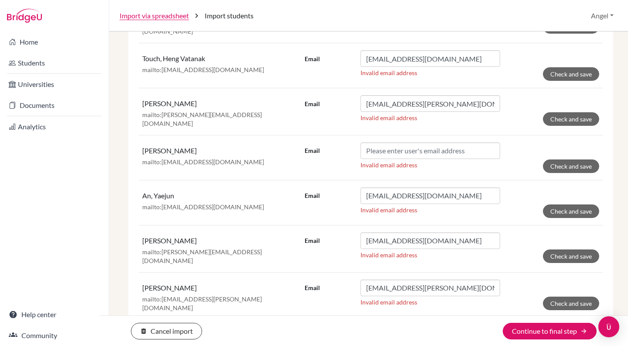
scroll to position [4894, 0]
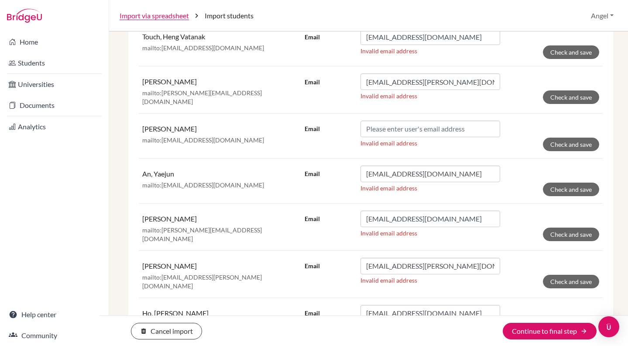
type input "[DOMAIN_NAME][EMAIL_ADDRESS][PERSON_NAME][DOMAIN_NAME]"
drag, startPoint x: 385, startPoint y: 246, endPoint x: 307, endPoint y: 238, distance: 78.6
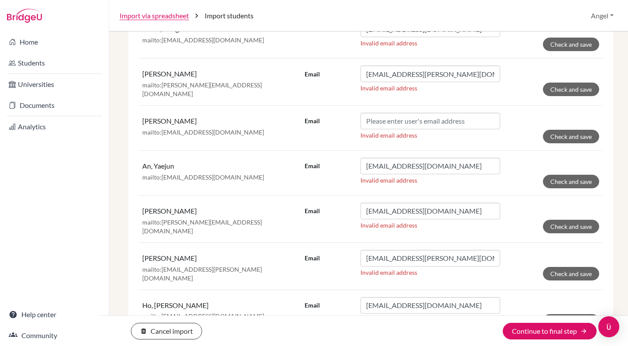
scroll to position [4911, 0]
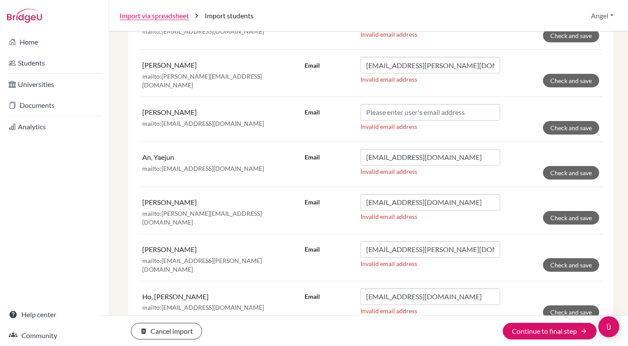
type input "[EMAIL_ADDRESS][DOMAIN_NAME]"
drag, startPoint x: 385, startPoint y: 275, endPoint x: 315, endPoint y: 266, distance: 70.5
type input "[PERSON_NAME][EMAIL_ADDRESS][DOMAIN_NAME]"
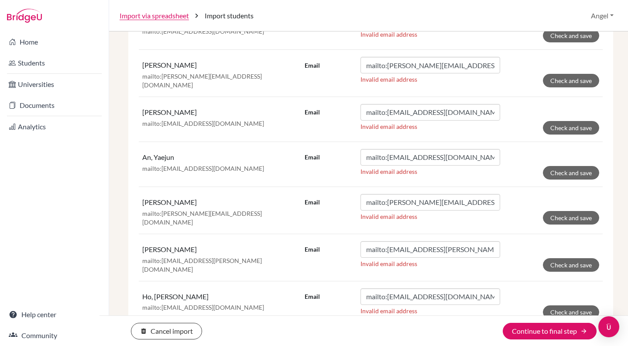
scroll to position [4866, 0]
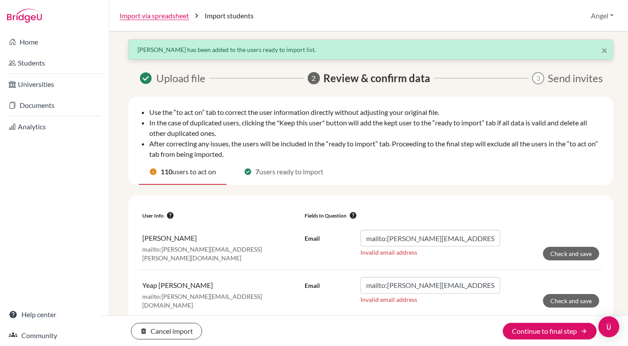
scroll to position [0, 0]
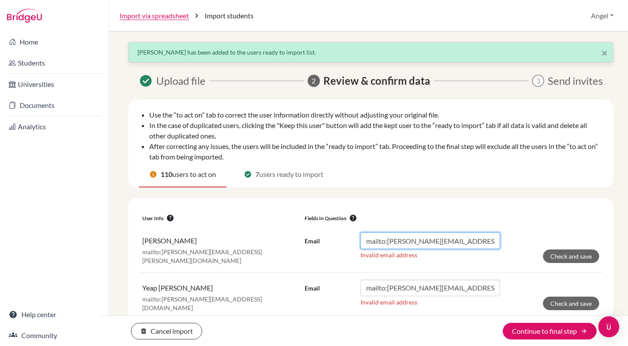
drag, startPoint x: 385, startPoint y: 240, endPoint x: 339, endPoint y: 244, distance: 46.9
click at [339, 244] on div "Email mailto:[PERSON_NAME][EMAIL_ADDRESS][PERSON_NAME][DOMAIN_NAME]" at bounding box center [403, 240] width 196 height 17
type input "[PERSON_NAME][EMAIL_ADDRESS][PERSON_NAME][DOMAIN_NAME]"
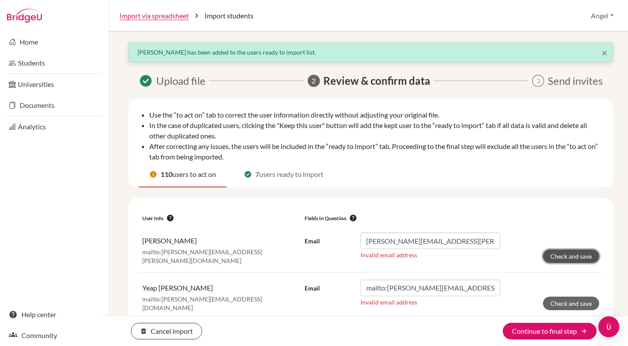
drag, startPoint x: 553, startPoint y: 253, endPoint x: 547, endPoint y: 253, distance: 6.1
click at [553, 253] on button "Check and save" at bounding box center [571, 256] width 56 height 14
click at [355, 287] on div "Email mailto:[EMAIL_ADDRESS][DOMAIN_NAME]" at bounding box center [403, 287] width 196 height 17
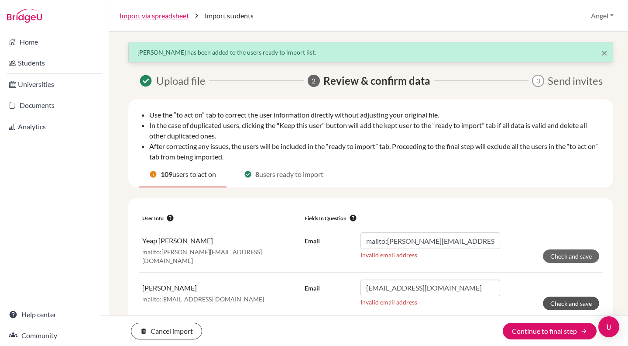
type input "[EMAIL_ADDRESS][DOMAIN_NAME]"
click at [558, 301] on button "Check and save" at bounding box center [571, 303] width 56 height 14
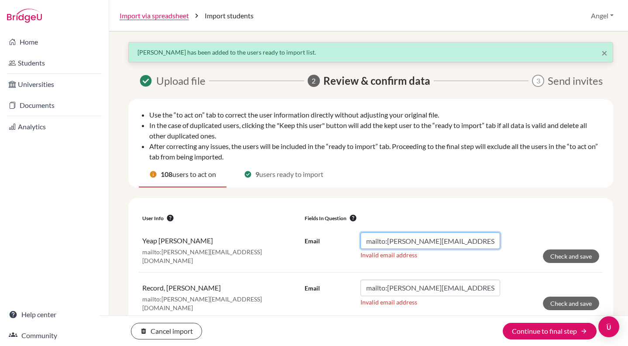
drag, startPoint x: 386, startPoint y: 241, endPoint x: 319, endPoint y: 238, distance: 67.3
click at [319, 238] on div "Email mailto:[PERSON_NAME][EMAIL_ADDRESS][DOMAIN_NAME]" at bounding box center [403, 240] width 196 height 17
type input "[PERSON_NAME][EMAIL_ADDRESS][DOMAIN_NAME]"
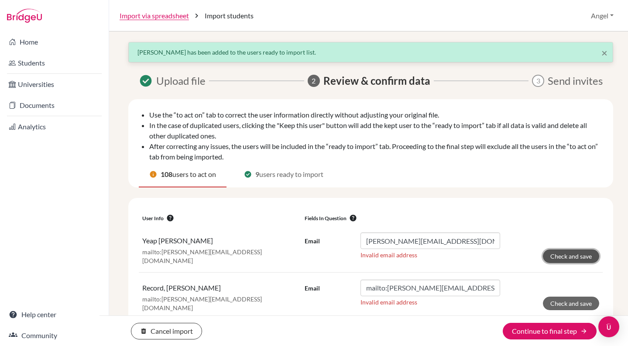
click at [572, 254] on button "Check and save" at bounding box center [571, 256] width 56 height 14
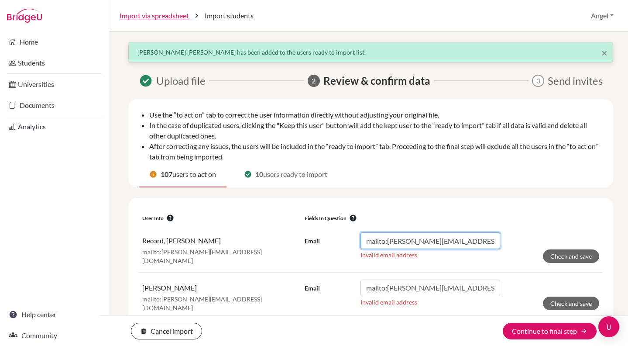
drag, startPoint x: 385, startPoint y: 240, endPoint x: 326, endPoint y: 244, distance: 59.6
click at [326, 244] on div "Email mailto:[PERSON_NAME][EMAIL_ADDRESS][DOMAIN_NAME]" at bounding box center [403, 240] width 196 height 17
type input "[PERSON_NAME][EMAIL_ADDRESS][DOMAIN_NAME]"
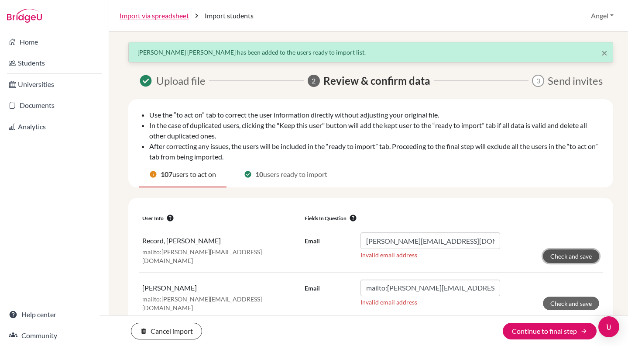
click at [573, 257] on button "Check and save" at bounding box center [571, 256] width 56 height 14
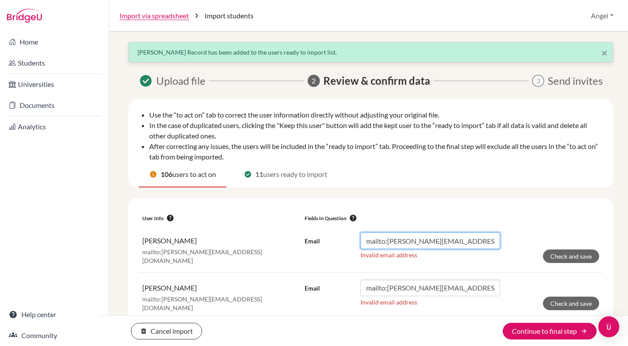
drag, startPoint x: 385, startPoint y: 242, endPoint x: 346, endPoint y: 243, distance: 39.3
click at [346, 243] on div "Email mailto:[PERSON_NAME][EMAIL_ADDRESS][DOMAIN_NAME]" at bounding box center [403, 240] width 196 height 17
type input "[EMAIL_ADDRESS][PERSON_NAME][DOMAIN_NAME]"
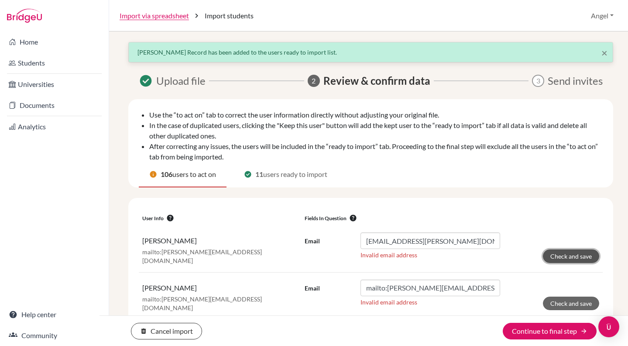
click at [578, 258] on button "Check and save" at bounding box center [571, 256] width 56 height 14
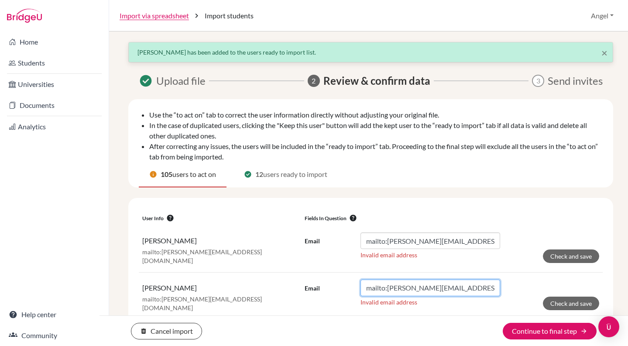
click at [386, 285] on input "mailto:[PERSON_NAME][EMAIL_ADDRESS][DOMAIN_NAME]" at bounding box center [431, 287] width 140 height 17
drag, startPoint x: 387, startPoint y: 285, endPoint x: 326, endPoint y: 286, distance: 60.2
click at [326, 286] on div "Email mailto:[PERSON_NAME][EMAIL_ADDRESS][DOMAIN_NAME]" at bounding box center [403, 287] width 196 height 17
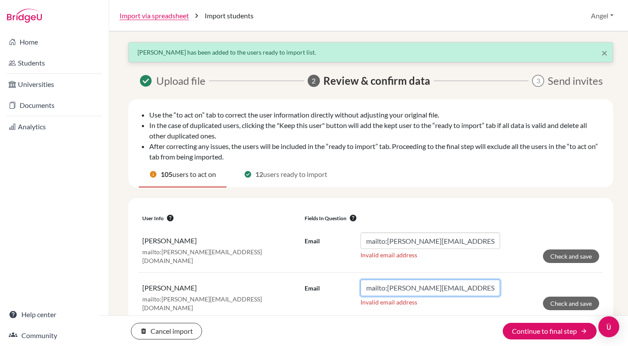
click at [381, 289] on input "mailto:[PERSON_NAME][EMAIL_ADDRESS][DOMAIN_NAME]" at bounding box center [431, 287] width 140 height 17
drag, startPoint x: 385, startPoint y: 285, endPoint x: 331, endPoint y: 287, distance: 53.7
click at [331, 287] on div "Email mailto:[PERSON_NAME][EMAIL_ADDRESS][DOMAIN_NAME]" at bounding box center [403, 287] width 196 height 17
type input "[EMAIL_ADDRESS][PERSON_NAME][DOMAIN_NAME]"
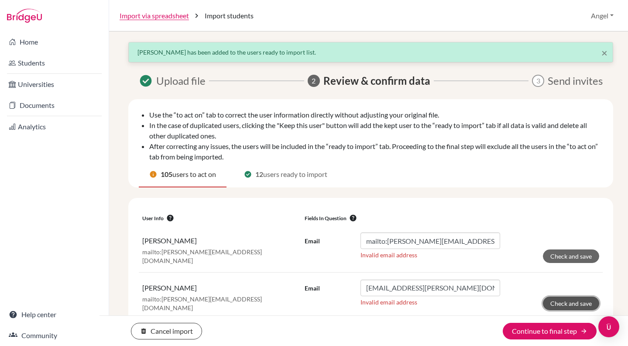
click at [559, 301] on button "Check and save" at bounding box center [571, 303] width 56 height 14
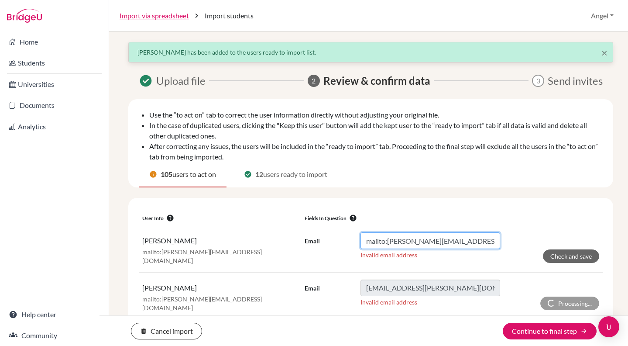
drag, startPoint x: 385, startPoint y: 241, endPoint x: 348, endPoint y: 240, distance: 36.7
click at [348, 240] on div "Email mailto:[PERSON_NAME][EMAIL_ADDRESS][DOMAIN_NAME]" at bounding box center [403, 240] width 196 height 17
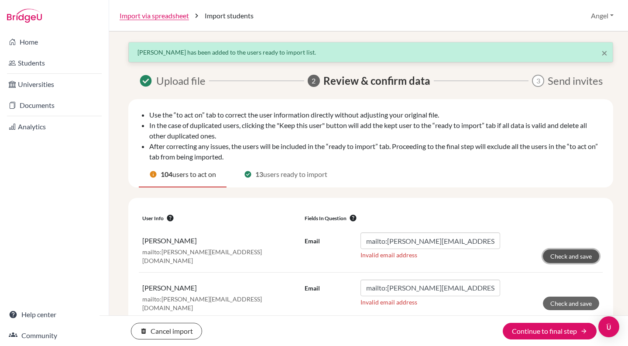
click at [569, 259] on button "Check and save" at bounding box center [571, 256] width 56 height 14
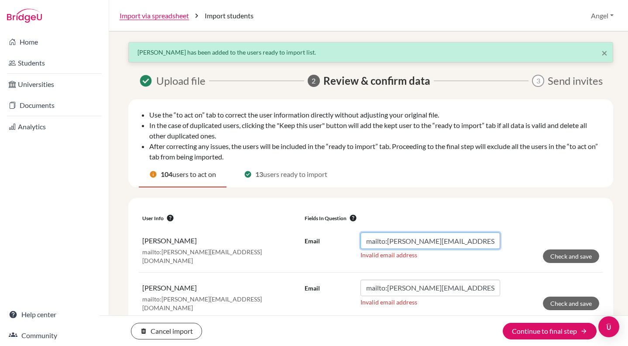
drag, startPoint x: 386, startPoint y: 240, endPoint x: 361, endPoint y: 238, distance: 25.4
click at [361, 238] on input "mailto:[PERSON_NAME][EMAIL_ADDRESS][DOMAIN_NAME]" at bounding box center [431, 240] width 140 height 17
type input "[PERSON_NAME][EMAIL_ADDRESS][DOMAIN_NAME]"
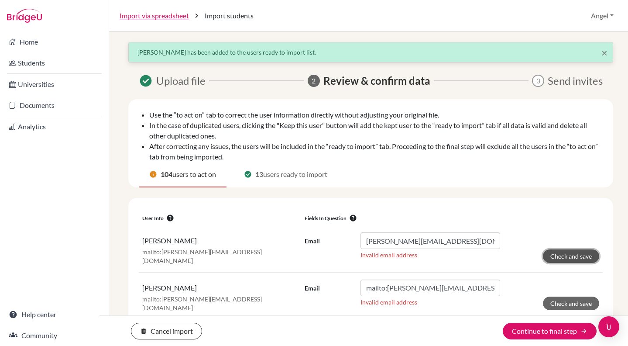
click at [561, 253] on button "Check and save" at bounding box center [571, 256] width 56 height 14
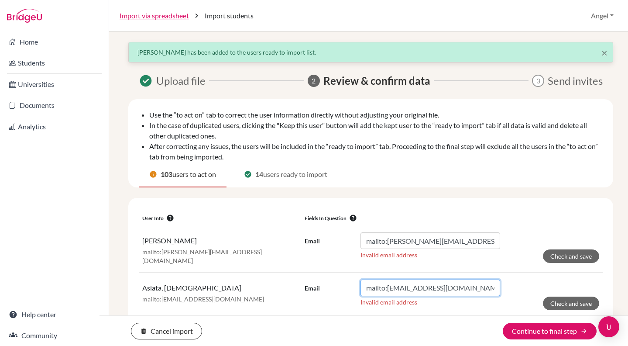
drag, startPoint x: 385, startPoint y: 285, endPoint x: 338, endPoint y: 286, distance: 47.1
click at [338, 286] on div "Email mailto:[EMAIL_ADDRESS][DOMAIN_NAME]" at bounding box center [403, 287] width 196 height 17
type input "[EMAIL_ADDRESS][DOMAIN_NAME]"
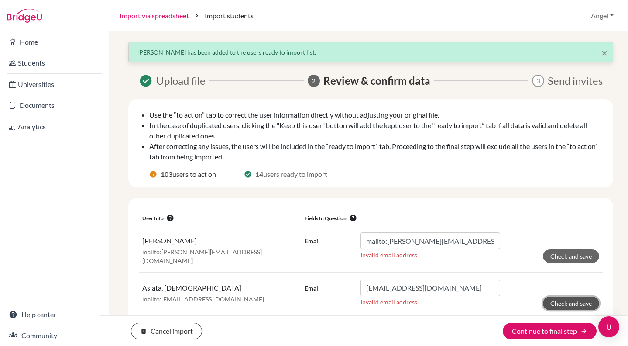
click at [572, 300] on button "Check and save" at bounding box center [571, 303] width 56 height 14
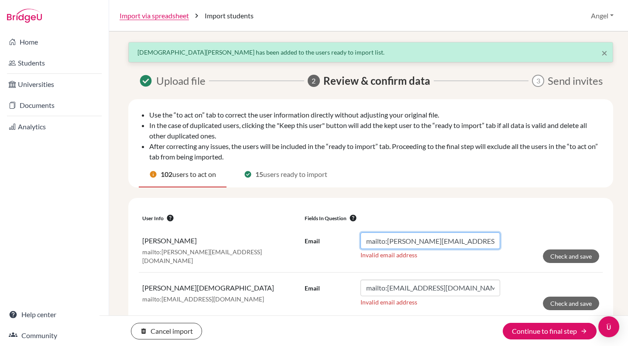
drag, startPoint x: 385, startPoint y: 243, endPoint x: 302, endPoint y: 235, distance: 83.3
click at [302, 235] on td "Email mailto:[EMAIL_ADDRESS][PERSON_NAME][DOMAIN_NAME] Invalid email address Ch…" at bounding box center [452, 248] width 302 height 47
type input "[EMAIL_ADDRESS][PERSON_NAME][DOMAIN_NAME]"
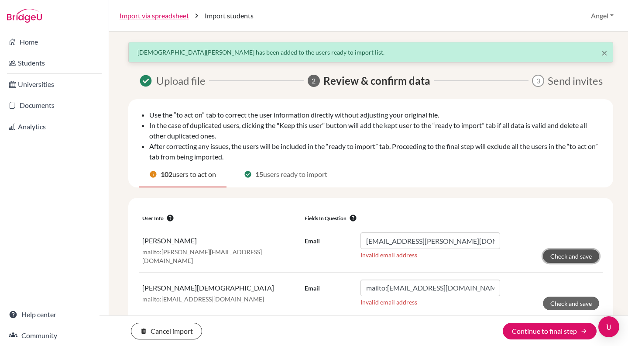
click at [553, 261] on button "Check and save" at bounding box center [571, 256] width 56 height 14
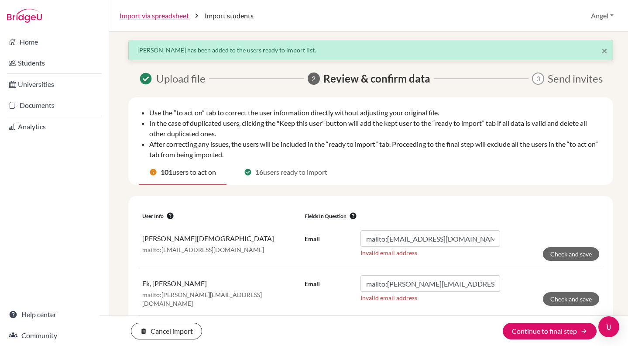
scroll to position [3, 0]
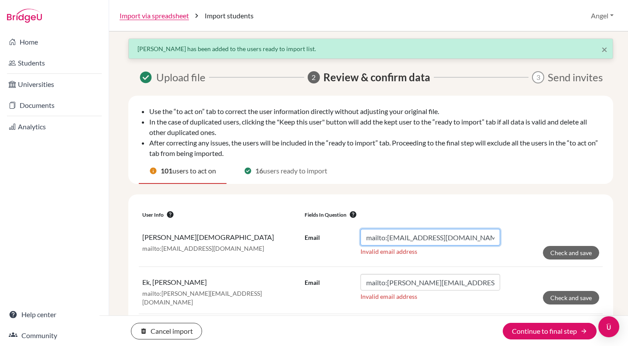
drag, startPoint x: 385, startPoint y: 238, endPoint x: 344, endPoint y: 227, distance: 42.8
click at [344, 227] on td "Email mailto:[EMAIL_ADDRESS][DOMAIN_NAME] Invalid email address Check and save" at bounding box center [452, 244] width 302 height 45
type input "[EMAIL_ADDRESS][DOMAIN_NAME]"
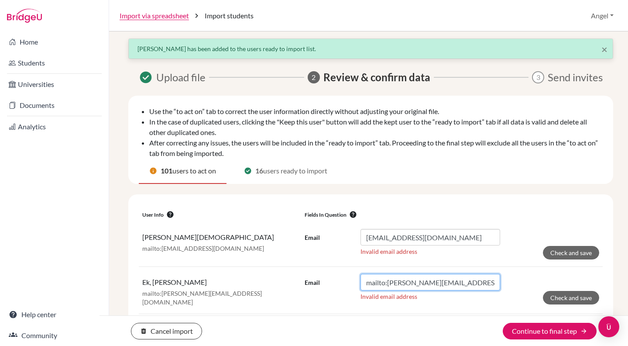
drag, startPoint x: 385, startPoint y: 282, endPoint x: 363, endPoint y: 282, distance: 22.7
click at [363, 282] on input "mailto:[PERSON_NAME][EMAIL_ADDRESS][DOMAIN_NAME]" at bounding box center [431, 282] width 140 height 17
type input "[PERSON_NAME][EMAIL_ADDRESS][DOMAIN_NAME]"
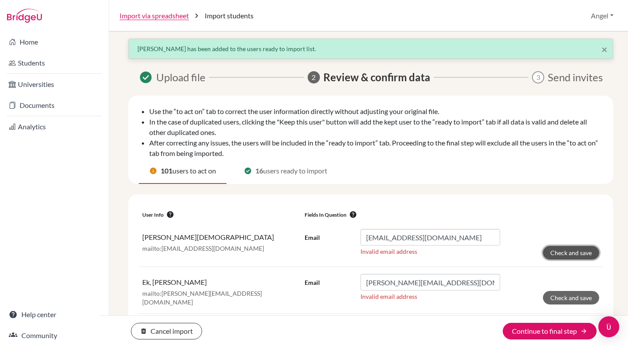
click at [567, 255] on button "Check and save" at bounding box center [571, 253] width 56 height 14
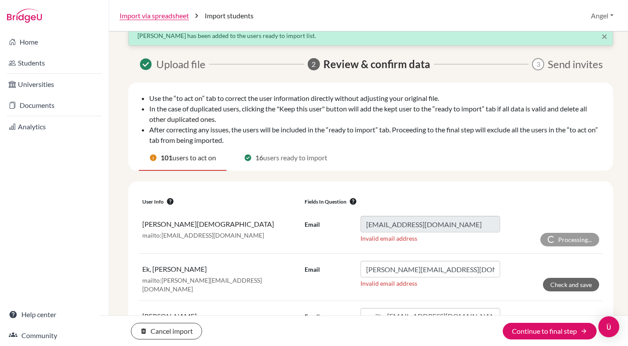
scroll to position [138, 0]
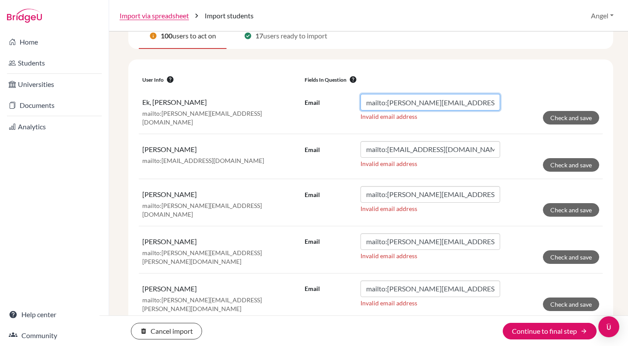
drag, startPoint x: 385, startPoint y: 103, endPoint x: 336, endPoint y: 101, distance: 48.0
click at [336, 101] on div "Email mailto:[PERSON_NAME][EMAIL_ADDRESS][DOMAIN_NAME]" at bounding box center [403, 102] width 196 height 17
type input "[PERSON_NAME][EMAIL_ADDRESS][DOMAIN_NAME]"
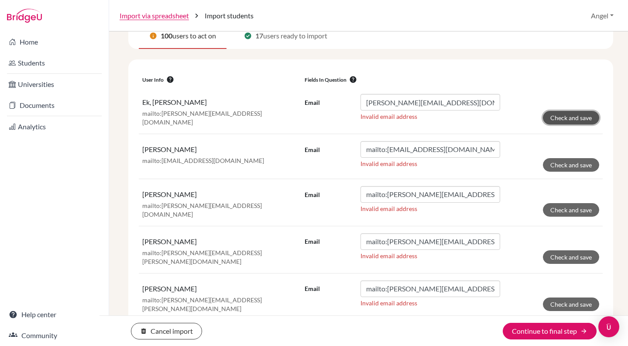
click at [570, 111] on button "Check and save" at bounding box center [571, 118] width 56 height 14
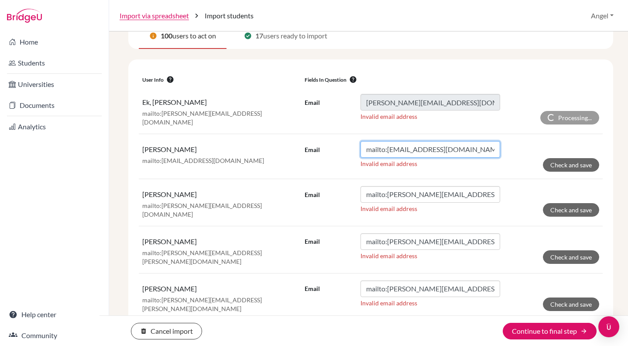
drag, startPoint x: 386, startPoint y: 147, endPoint x: 338, endPoint y: 148, distance: 48.0
click at [338, 148] on div "Email mailto:[EMAIL_ADDRESS][DOMAIN_NAME]" at bounding box center [403, 149] width 196 height 17
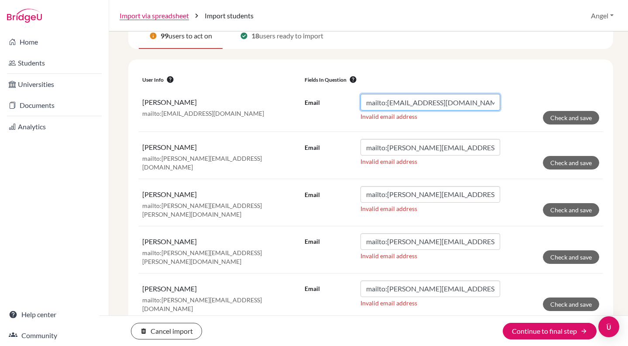
drag, startPoint x: 385, startPoint y: 103, endPoint x: 314, endPoint y: 96, distance: 71.0
click at [314, 96] on div "Email mailto:[EMAIL_ADDRESS][DOMAIN_NAME]" at bounding box center [403, 102] width 196 height 17
type input "[EMAIL_ADDRESS][DOMAIN_NAME]"
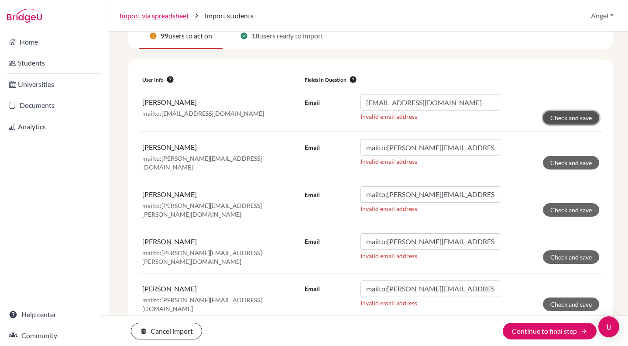
click at [549, 119] on button "Check and save" at bounding box center [571, 118] width 56 height 14
